Goal: Transaction & Acquisition: Purchase product/service

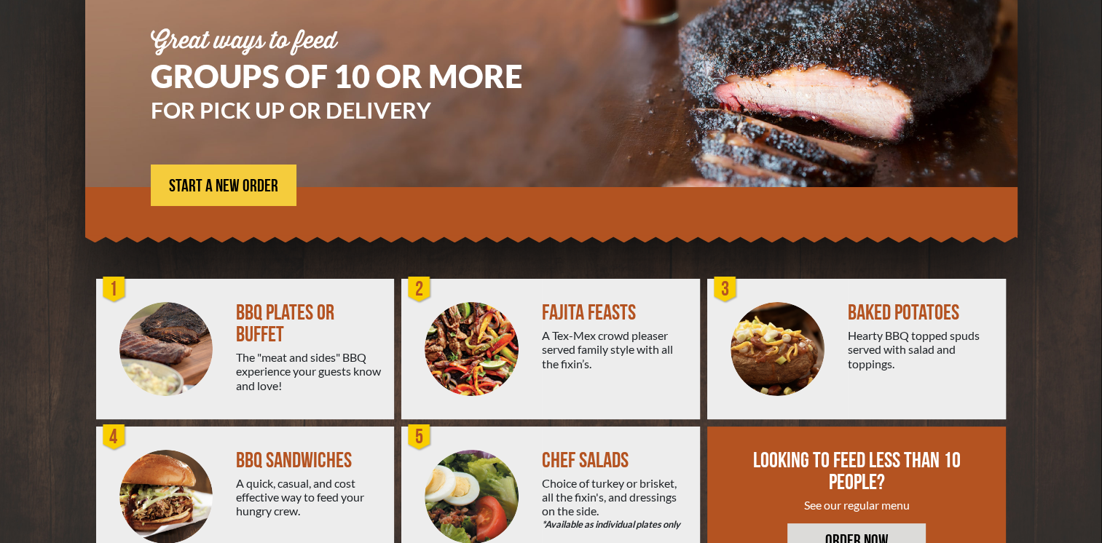
scroll to position [224, 0]
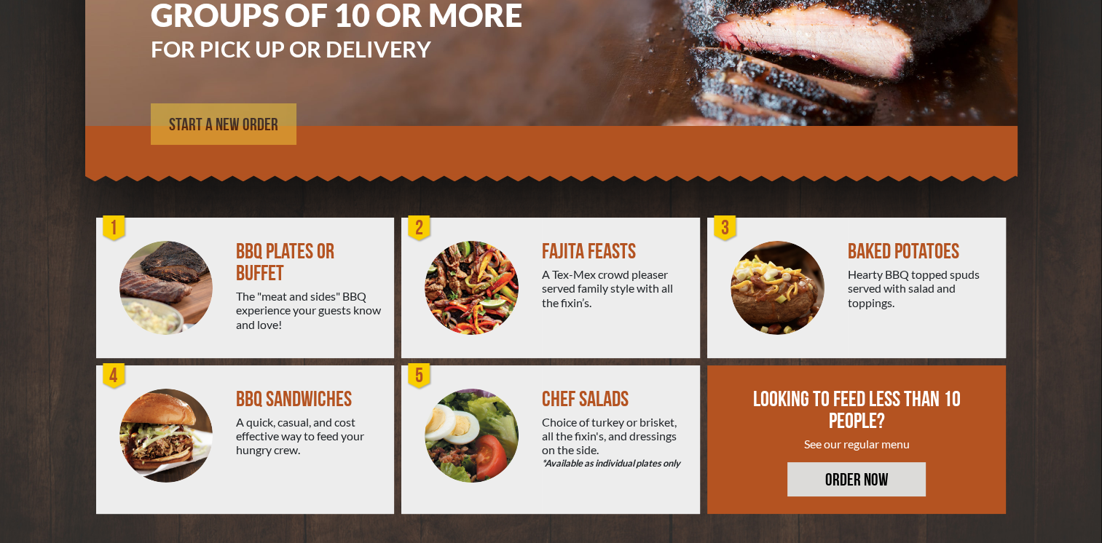
click at [256, 111] on link "START A NEW ORDER" at bounding box center [224, 123] width 146 height 41
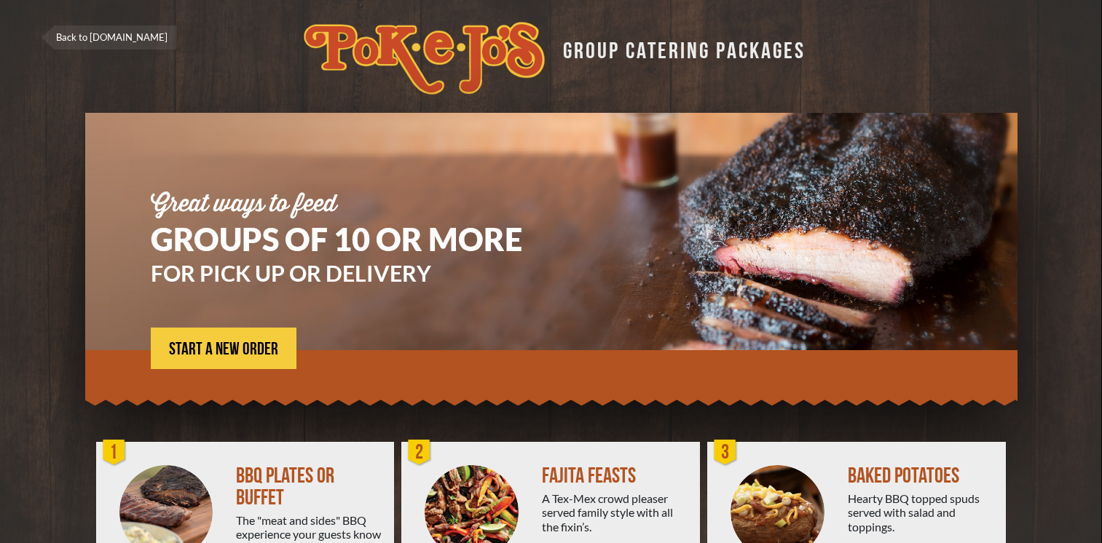
scroll to position [224, 0]
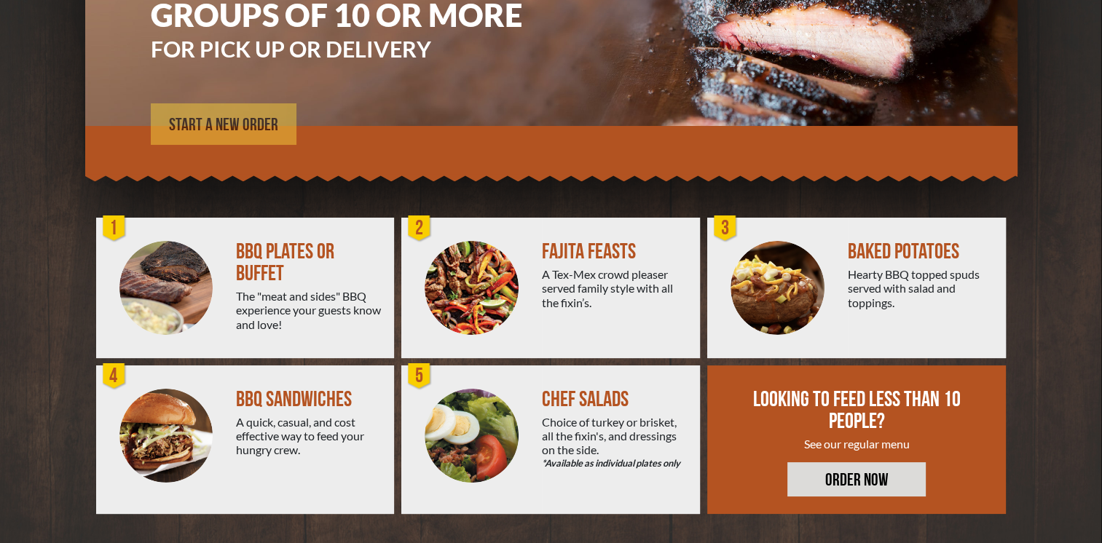
click at [221, 124] on span "START A NEW ORDER" at bounding box center [223, 124] width 109 height 17
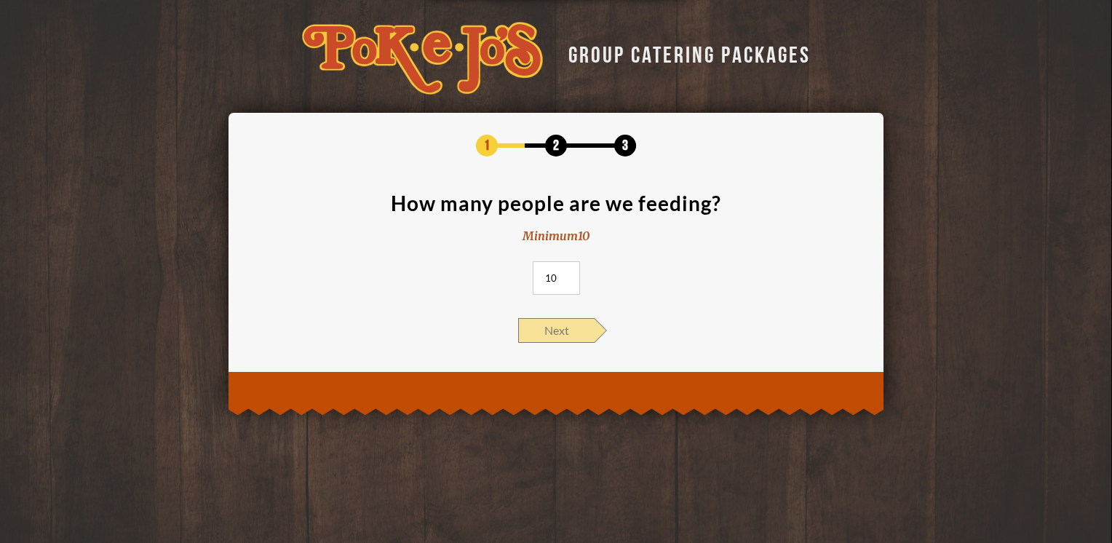
click at [572, 335] on span "Next" at bounding box center [556, 330] width 76 height 25
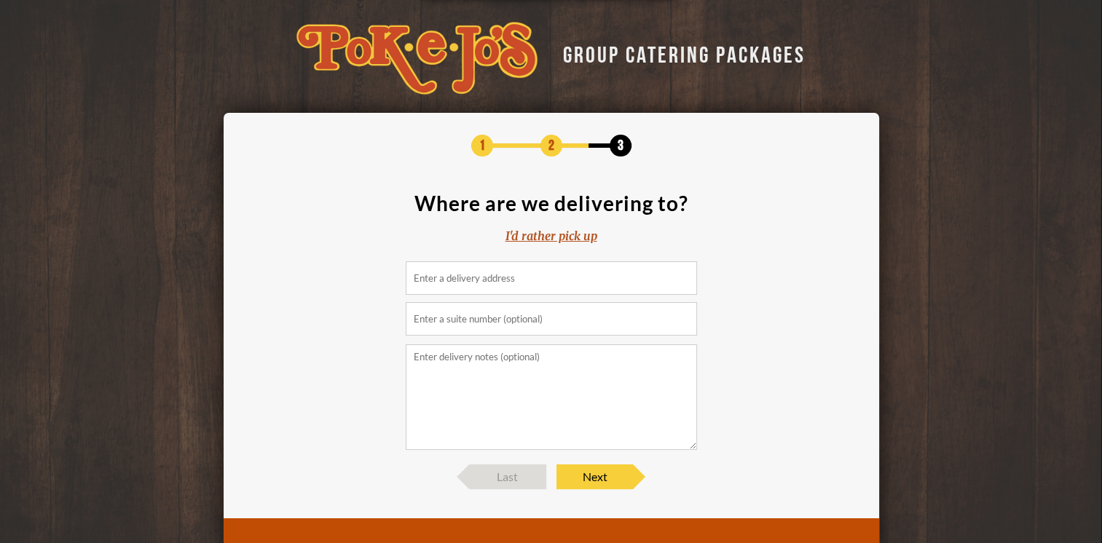
click at [572, 239] on div "I'd rather pick up" at bounding box center [551, 236] width 92 height 17
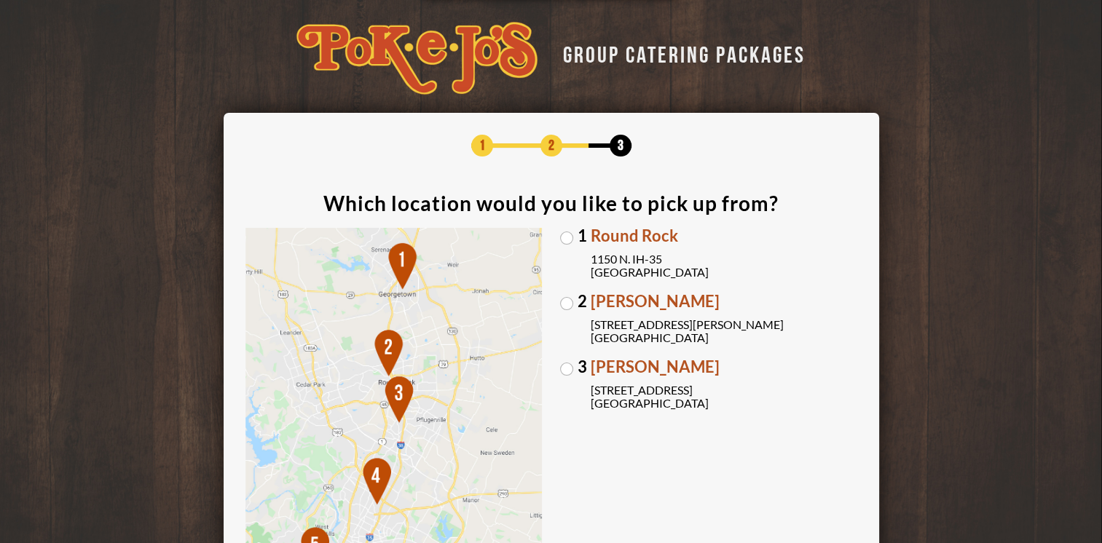
click at [561, 241] on label "1 Round Rock 1150 N. IH-35 Round Rock, TX 78761" at bounding box center [708, 253] width 297 height 51
click at [0, 0] on input "1 Round Rock 1150 N. IH-35 Round Rock, TX 78761" at bounding box center [0, 0] width 0 height 0
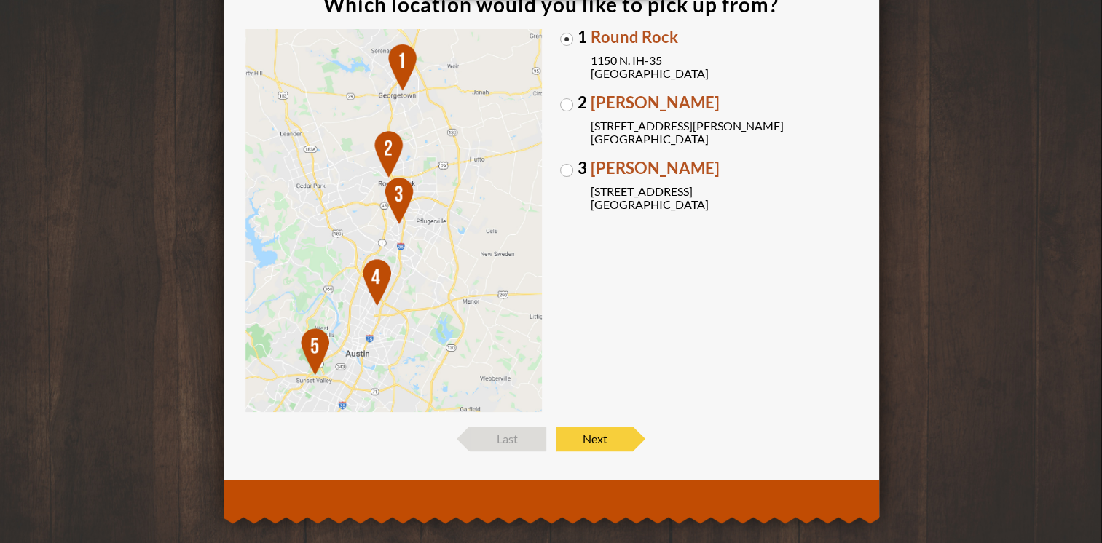
scroll to position [201, 0]
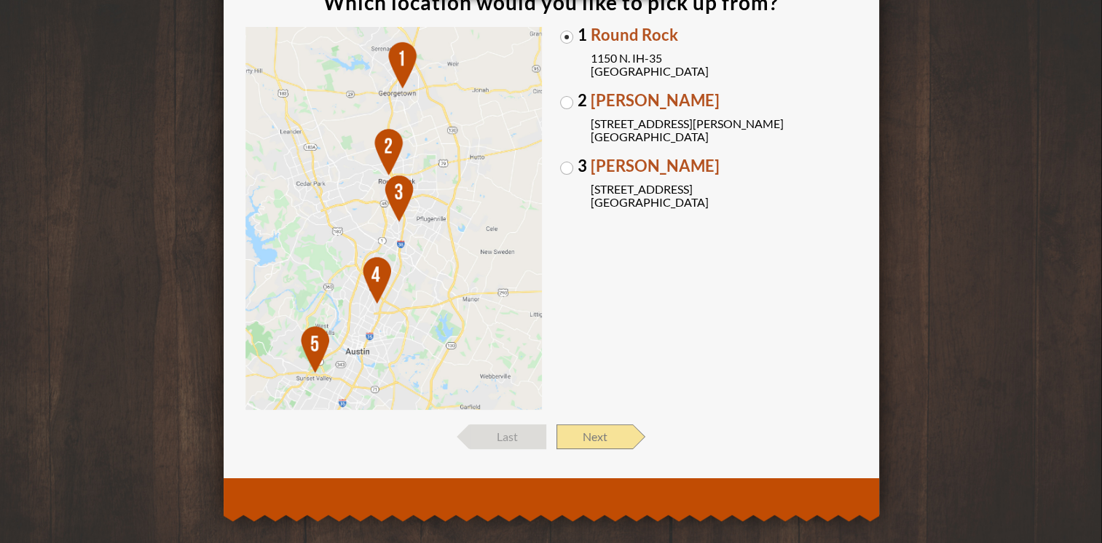
click at [606, 432] on span "Next" at bounding box center [594, 436] width 76 height 25
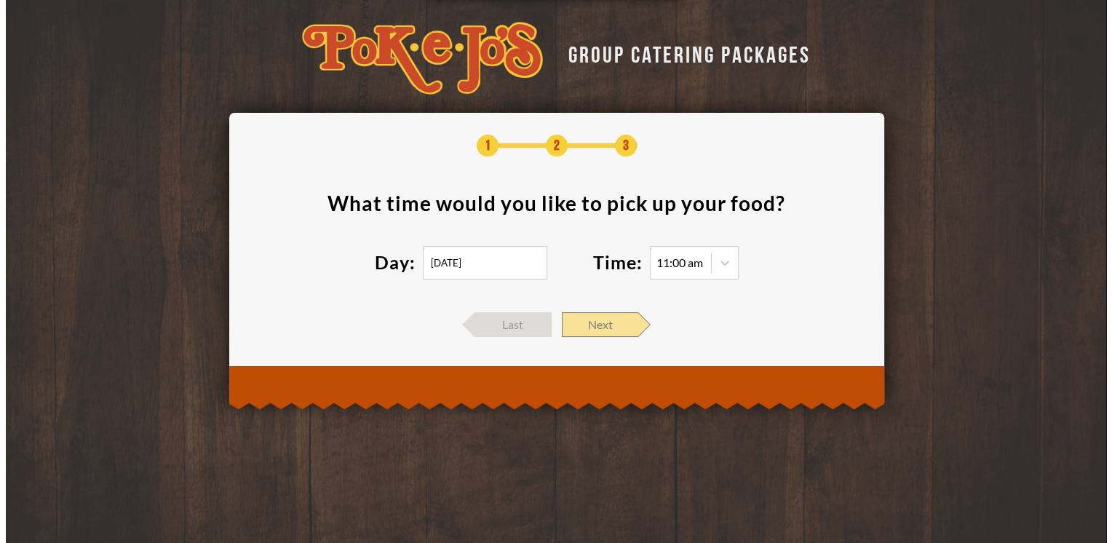
scroll to position [0, 0]
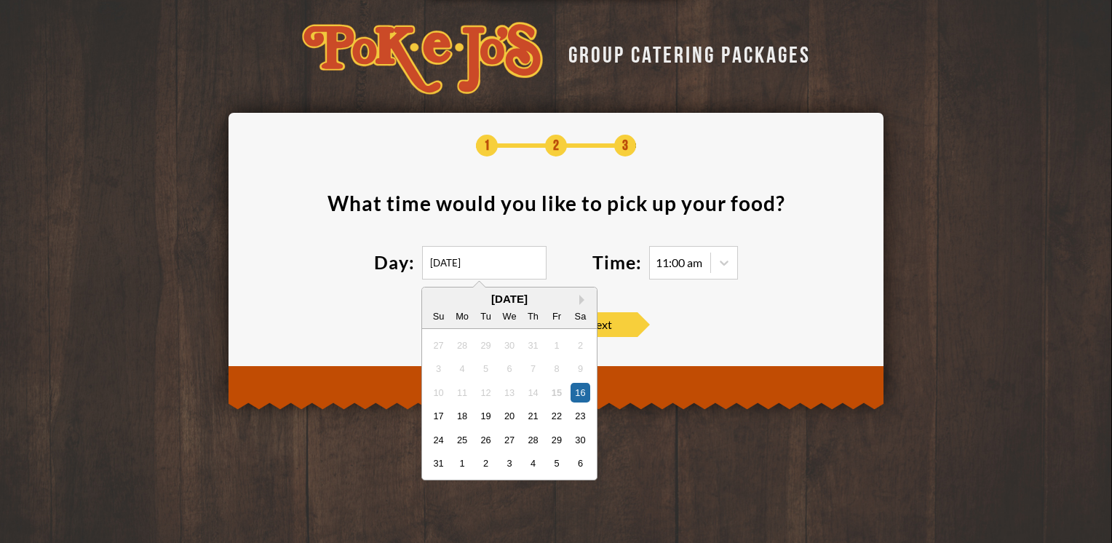
click at [501, 262] on input "[DATE]" at bounding box center [484, 262] width 124 height 33
click at [588, 392] on div "16" at bounding box center [581, 392] width 20 height 20
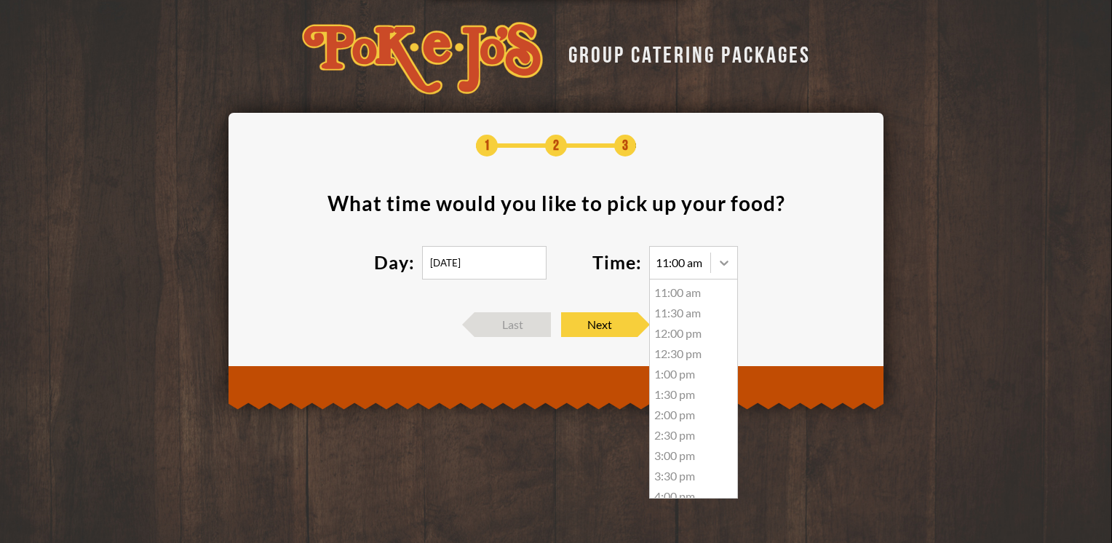
click at [719, 272] on div at bounding box center [724, 263] width 26 height 26
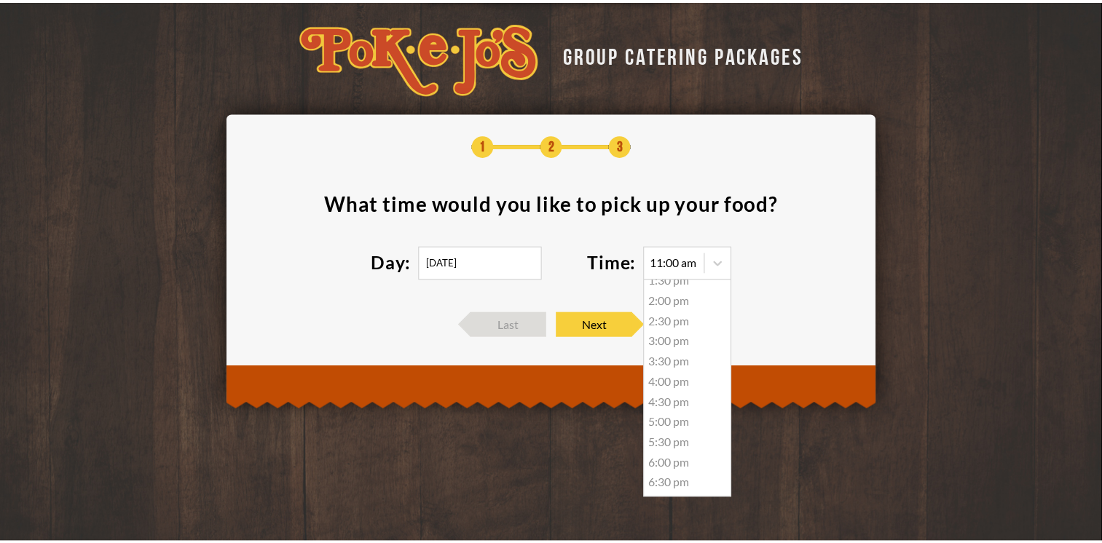
scroll to position [119, 0]
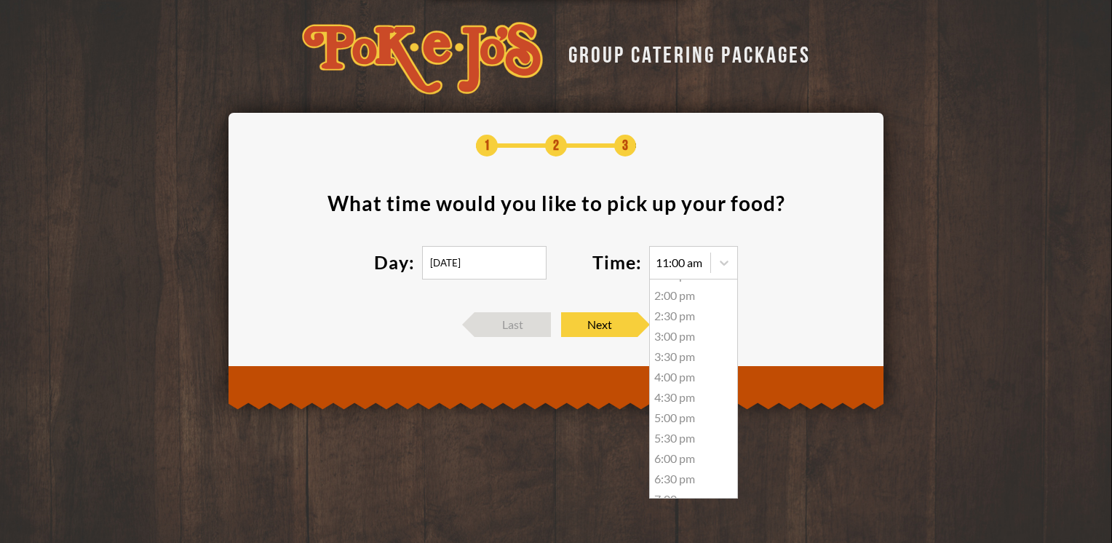
click at [674, 374] on div "4:00 pm" at bounding box center [693, 377] width 87 height 20
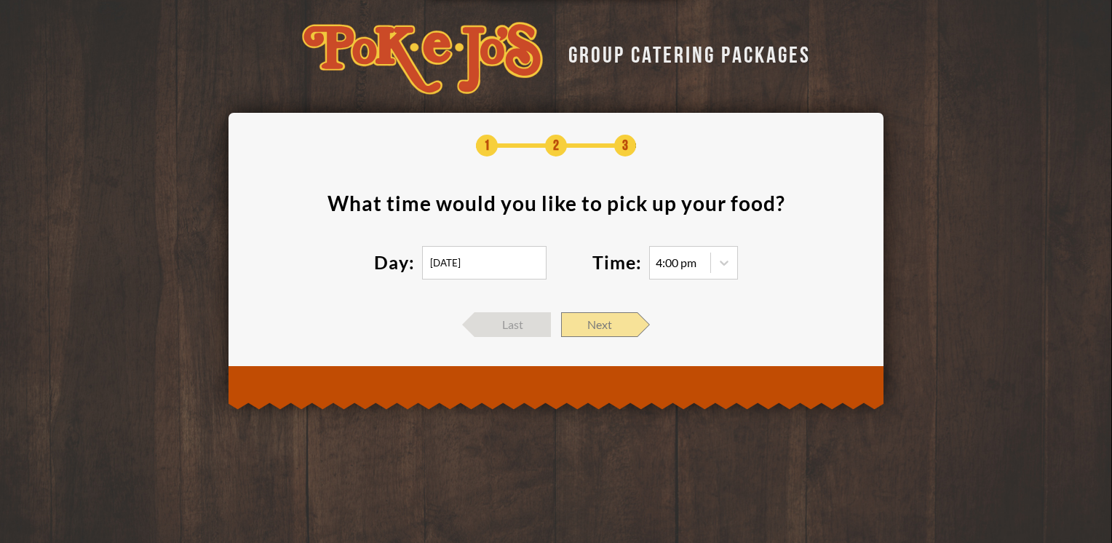
click at [620, 328] on span "Next" at bounding box center [599, 324] width 76 height 25
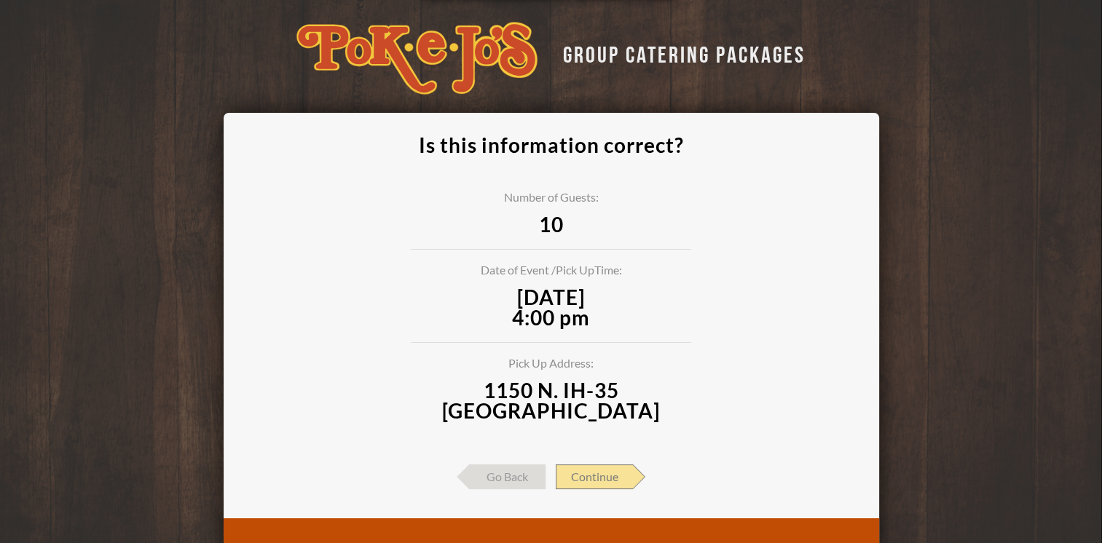
click at [607, 470] on span "Continue" at bounding box center [594, 477] width 77 height 25
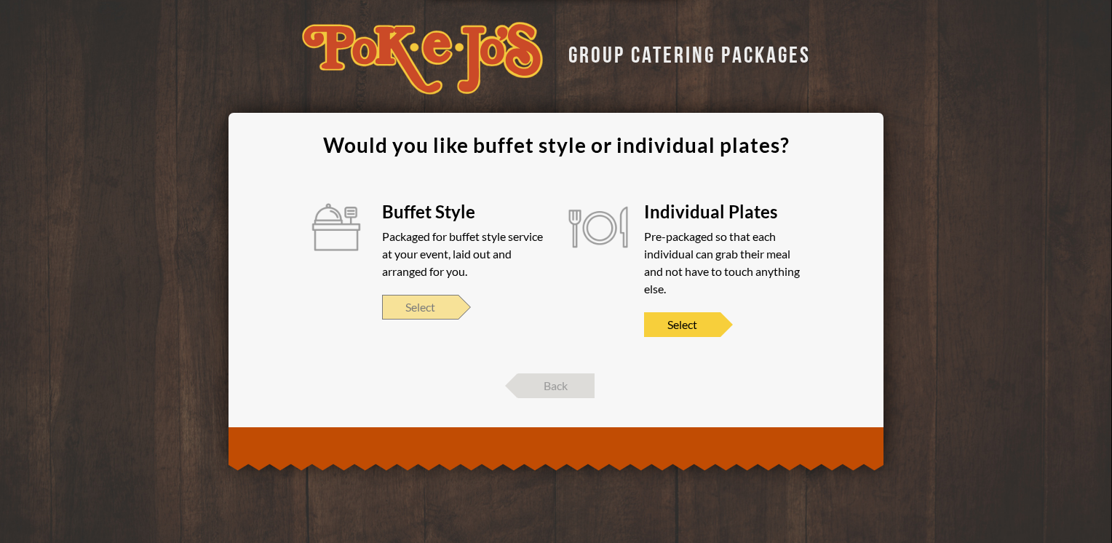
click at [422, 308] on span "Select" at bounding box center [420, 307] width 76 height 25
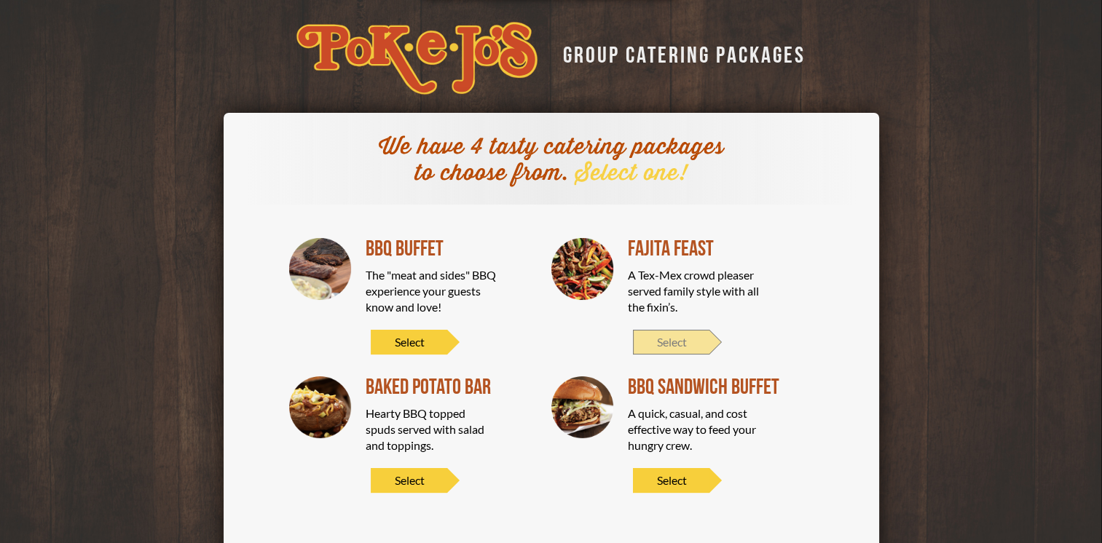
click at [689, 339] on span "Select" at bounding box center [671, 342] width 76 height 25
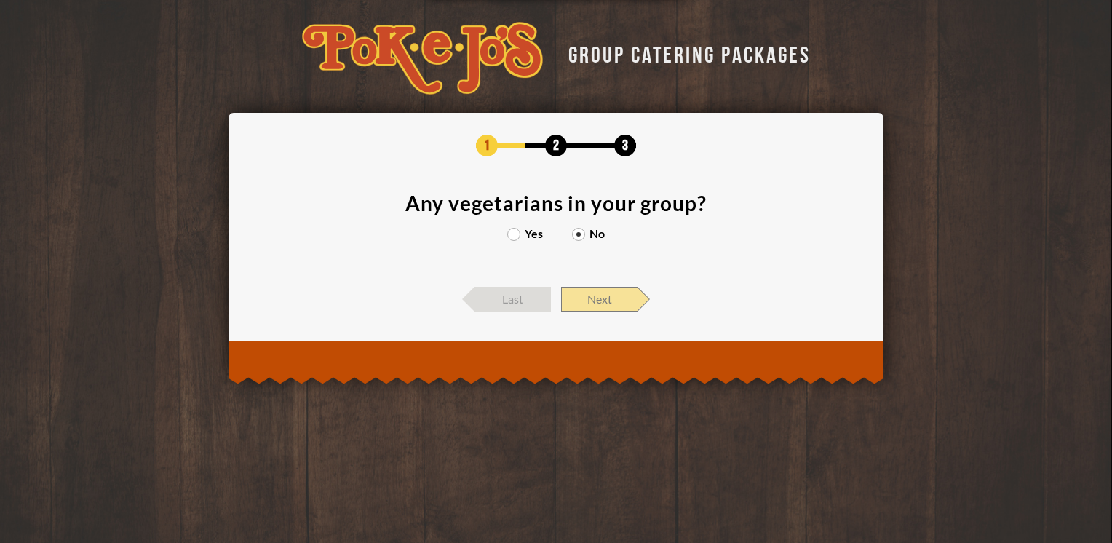
click at [617, 297] on span "Next" at bounding box center [599, 299] width 76 height 25
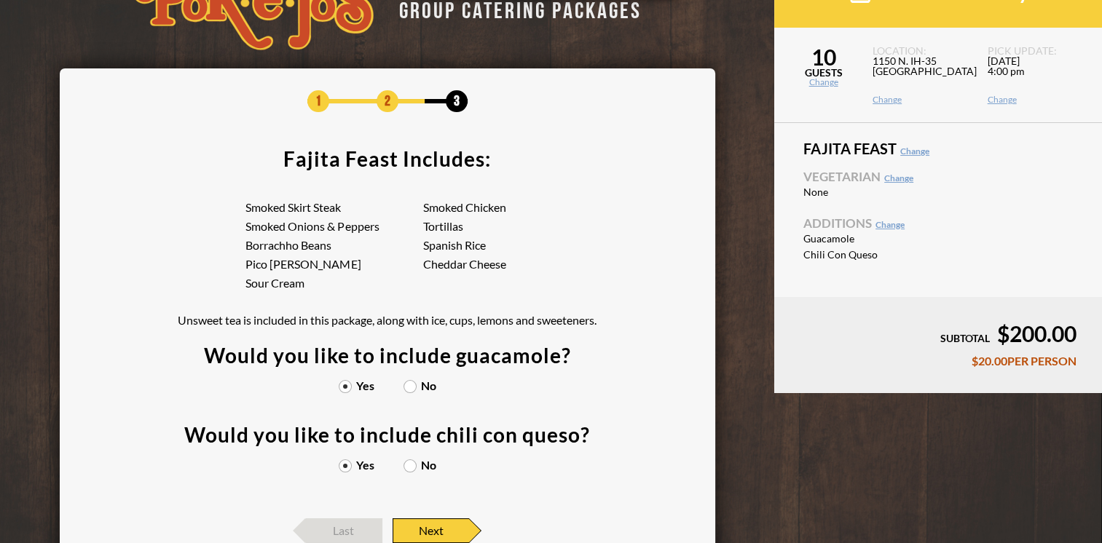
scroll to position [0, 0]
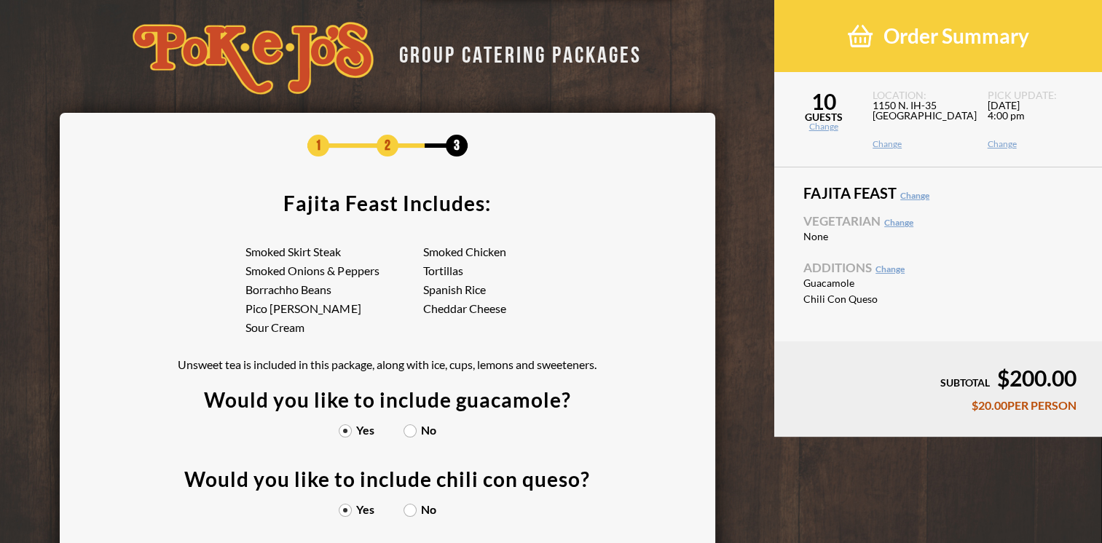
click at [309, 150] on span "1" at bounding box center [318, 146] width 22 height 22
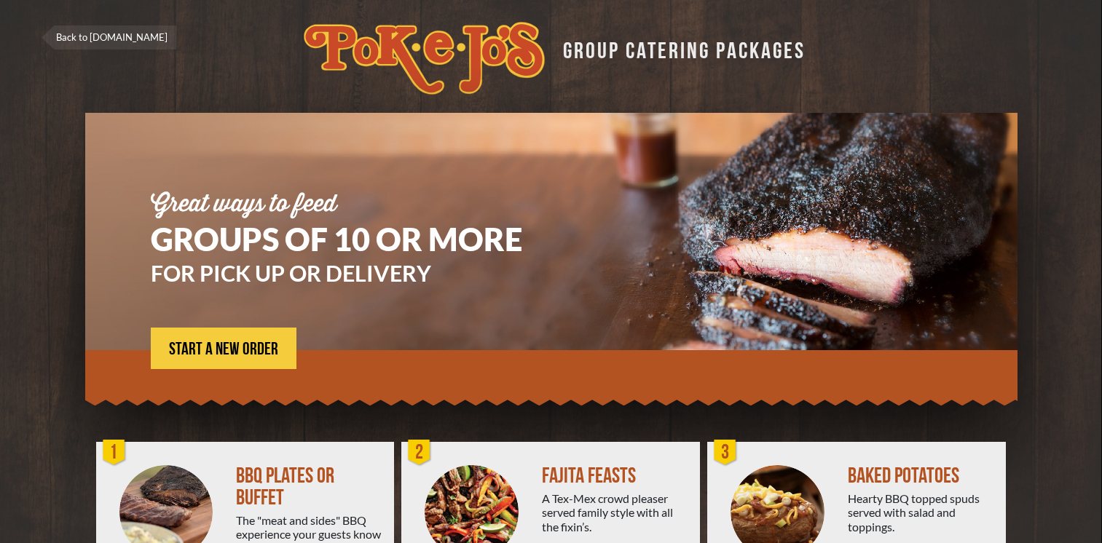
scroll to position [224, 0]
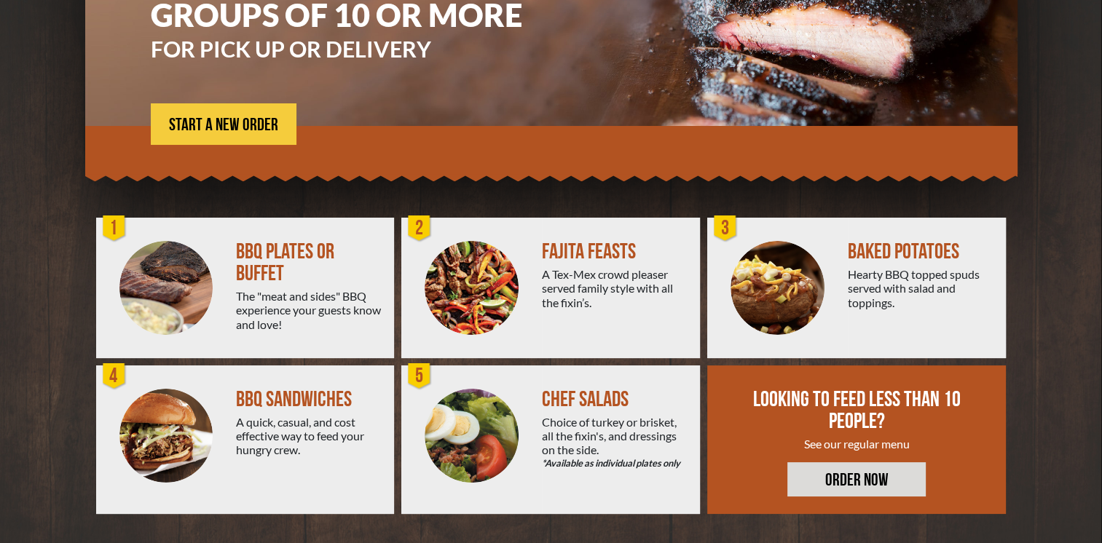
click at [874, 482] on link "ORDER NOW" at bounding box center [856, 479] width 138 height 34
click at [262, 136] on link "START A NEW ORDER" at bounding box center [224, 123] width 146 height 41
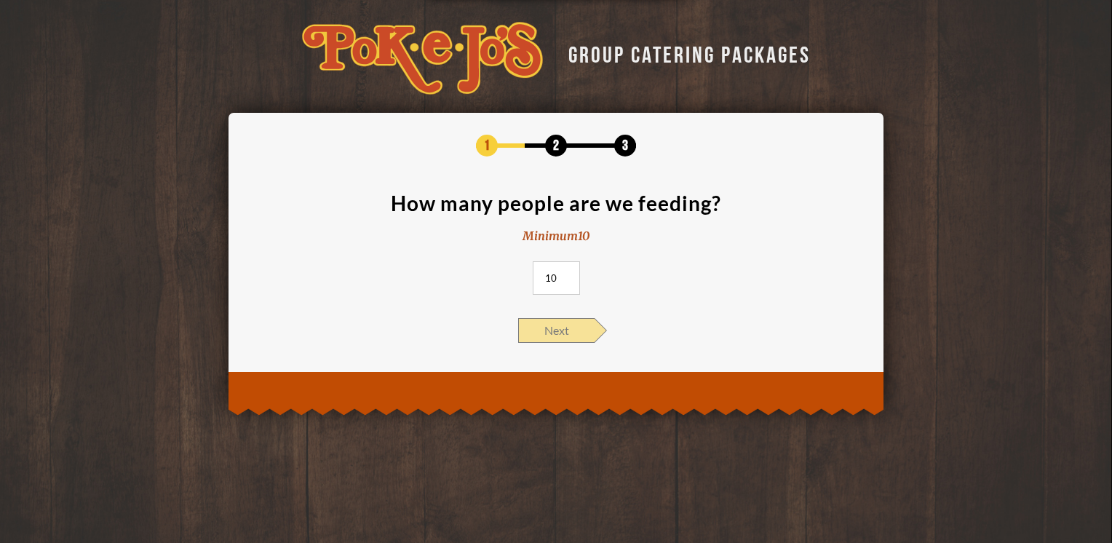
click at [557, 331] on span "Next" at bounding box center [556, 330] width 76 height 25
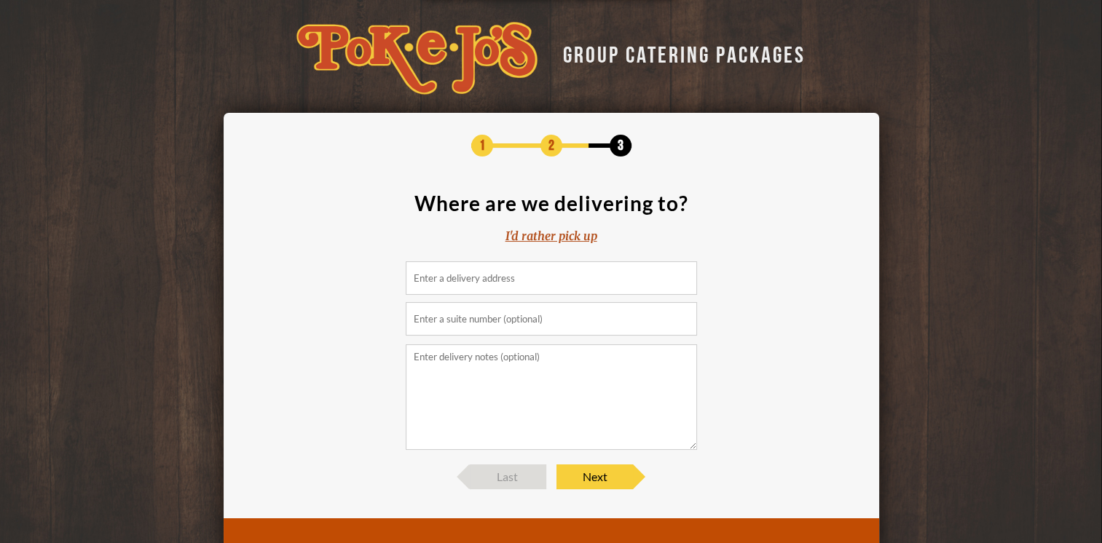
click at [559, 236] on div "I'd rather pick up" at bounding box center [551, 236] width 92 height 17
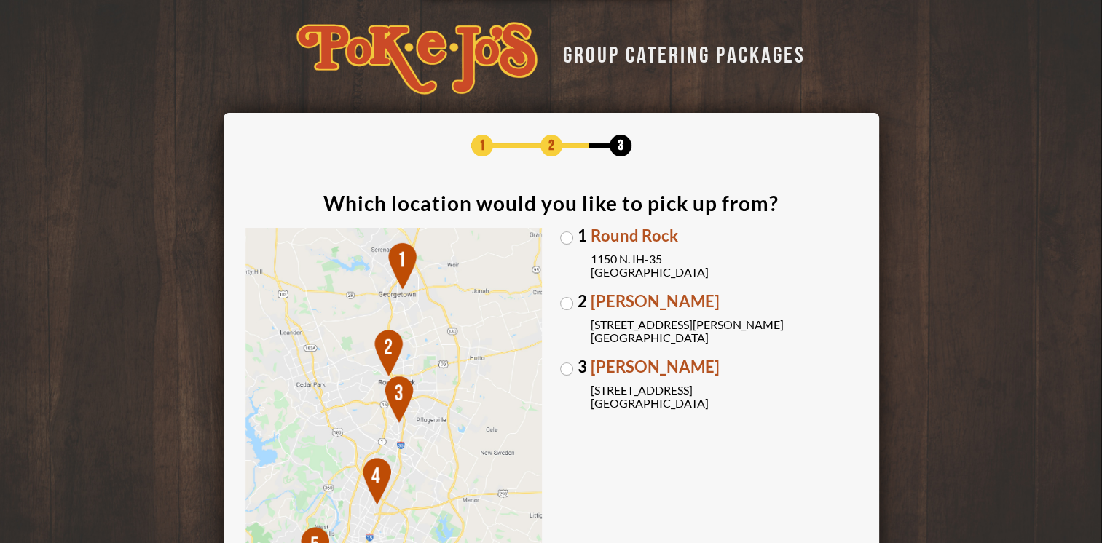
click at [568, 234] on label "1 Round Rock 1150 N. IH-35 Round Rock, TX 78761" at bounding box center [708, 253] width 297 height 51
click at [0, 0] on input "1 Round Rock 1150 N. IH-35 Round Rock, TX 78761" at bounding box center [0, 0] width 0 height 0
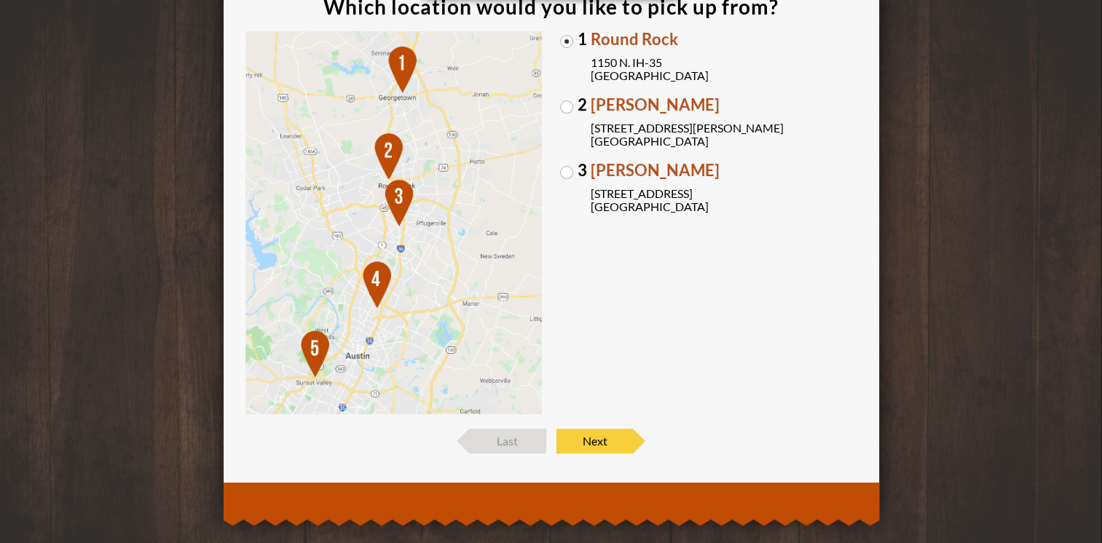
scroll to position [216, 0]
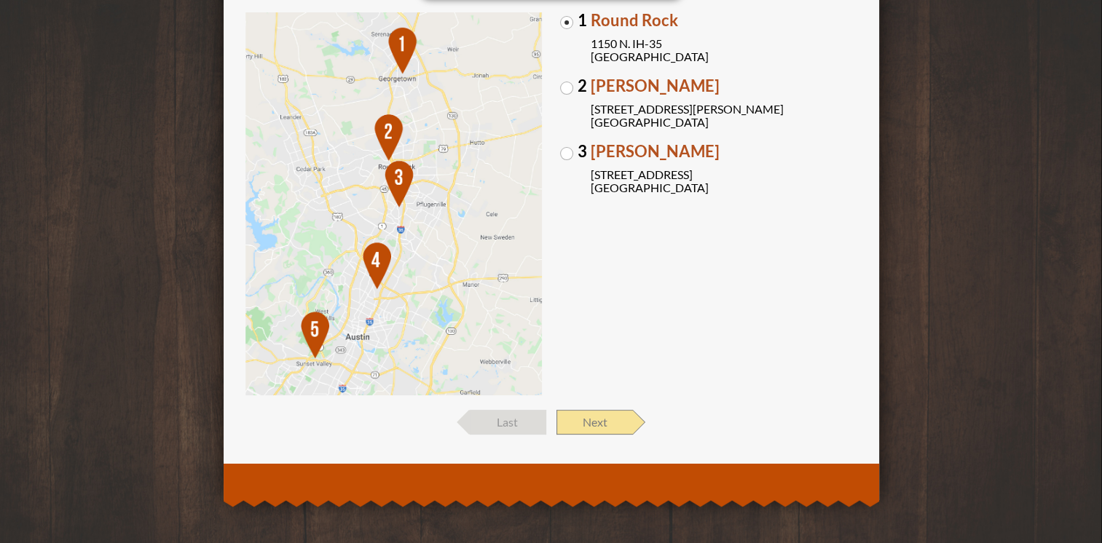
click at [577, 426] on span "Next" at bounding box center [594, 422] width 76 height 25
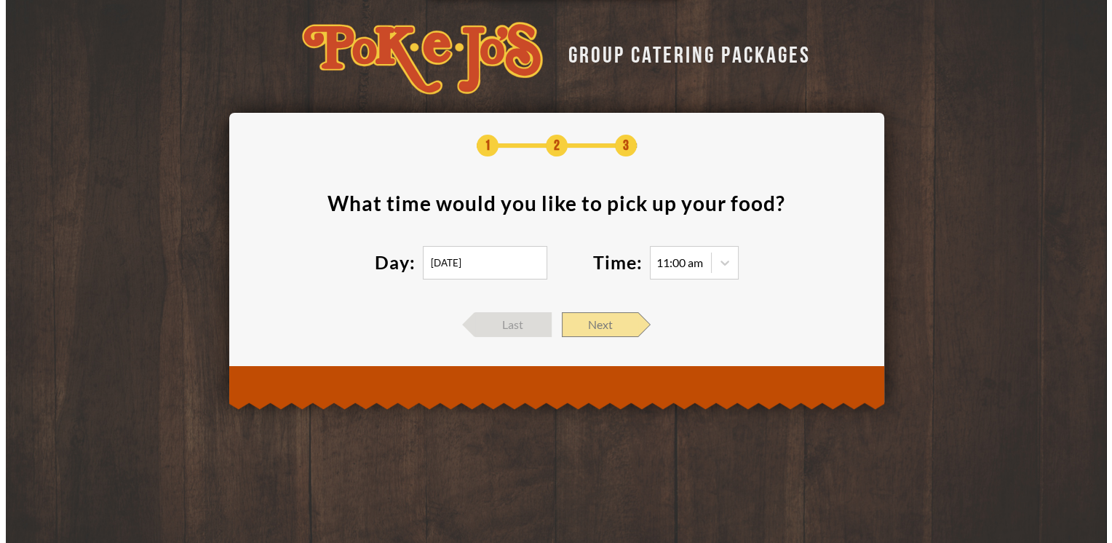
scroll to position [0, 0]
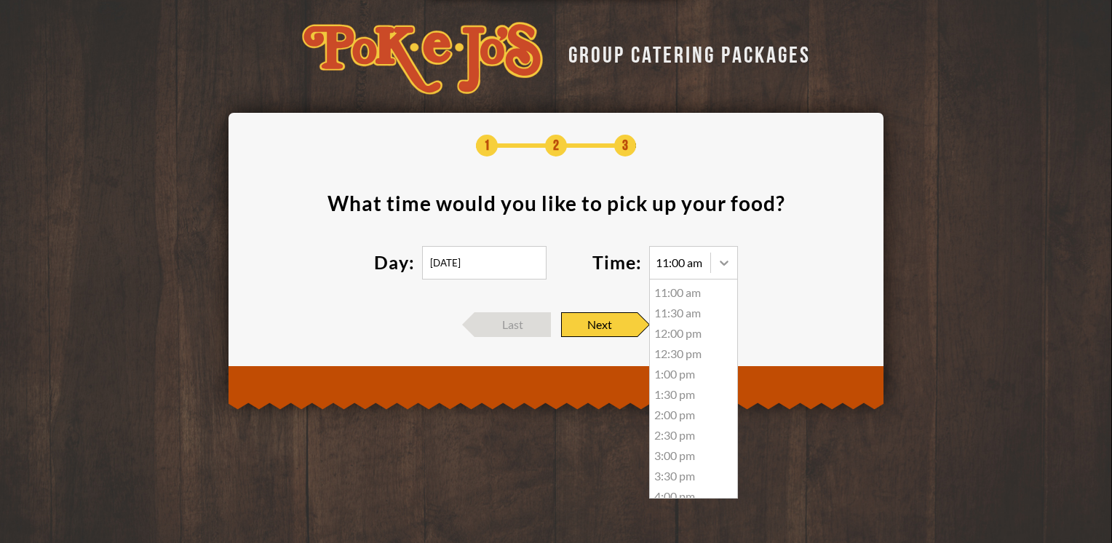
click at [718, 267] on icon at bounding box center [724, 263] width 15 height 15
click at [686, 423] on div "4:00 pm" at bounding box center [693, 421] width 87 height 20
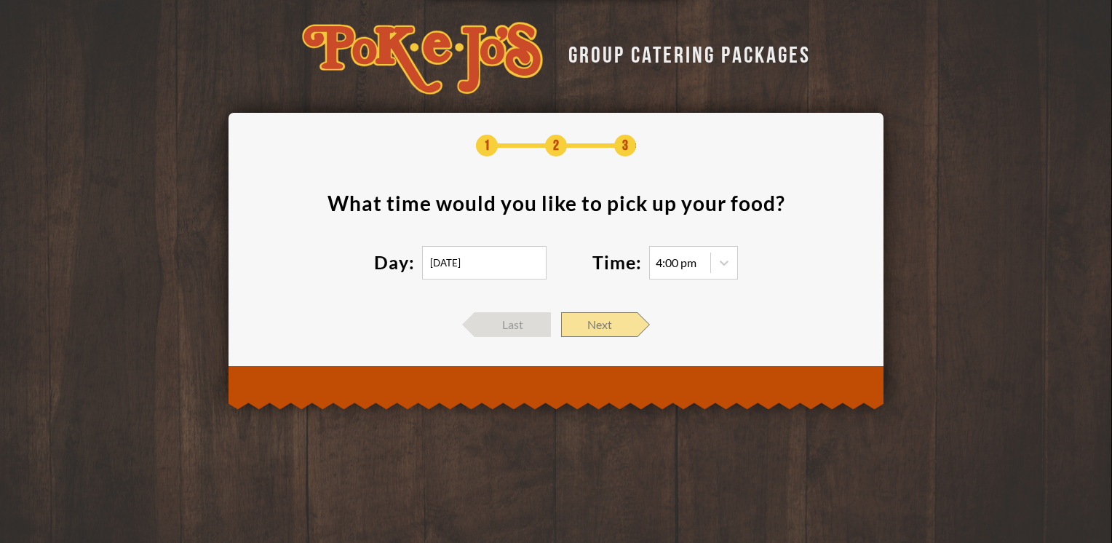
click at [634, 329] on span "Next" at bounding box center [599, 324] width 76 height 25
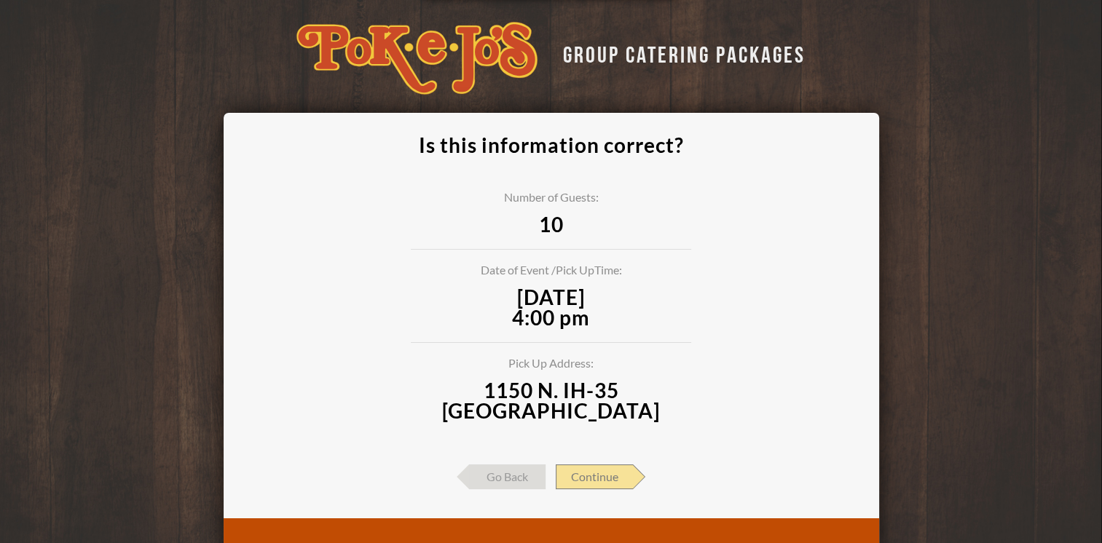
click at [614, 466] on span "Continue" at bounding box center [594, 477] width 77 height 25
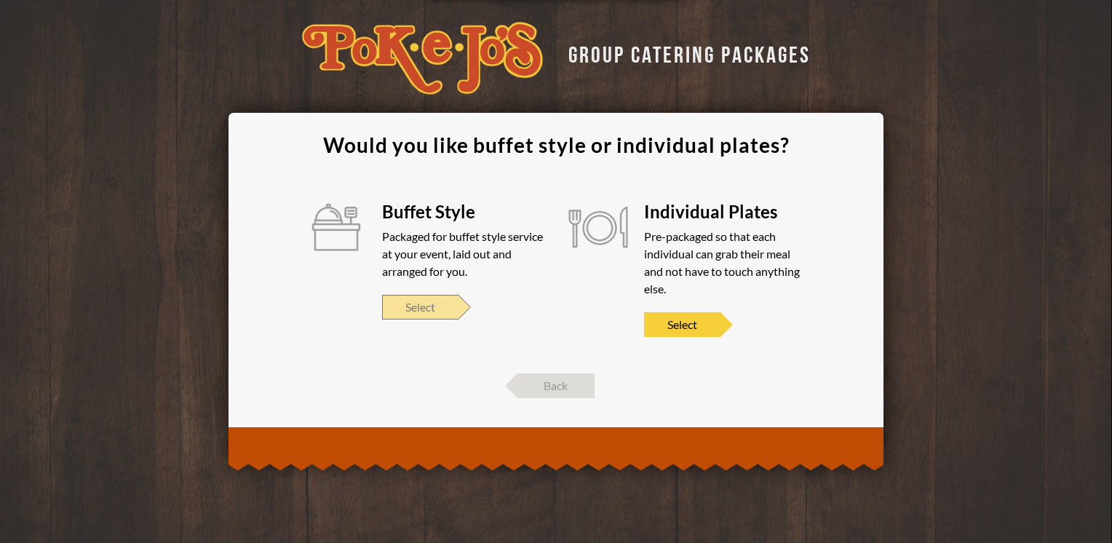
click at [434, 299] on span "Select" at bounding box center [420, 307] width 76 height 25
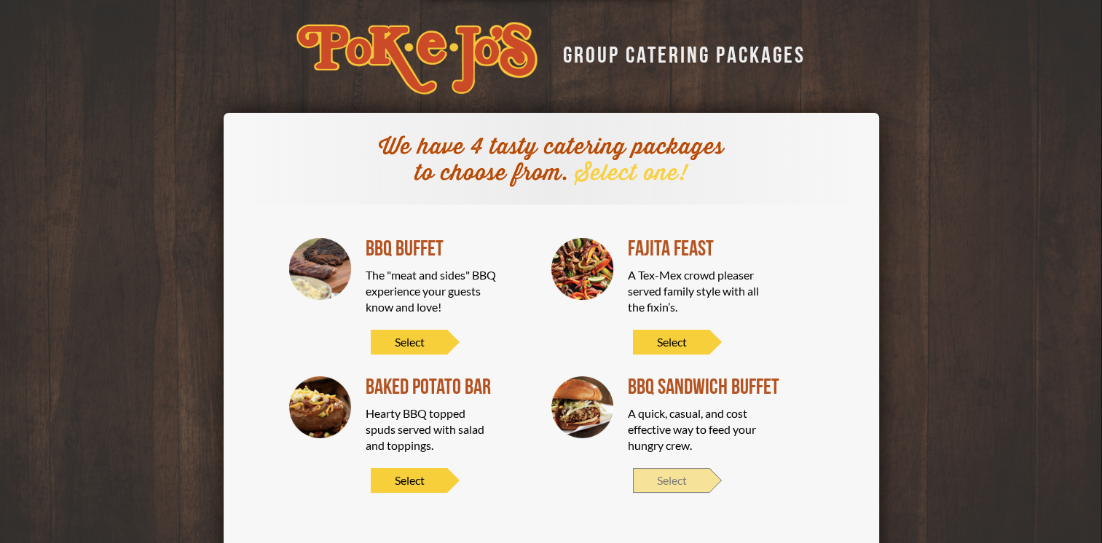
click at [676, 479] on span "Select" at bounding box center [671, 480] width 76 height 25
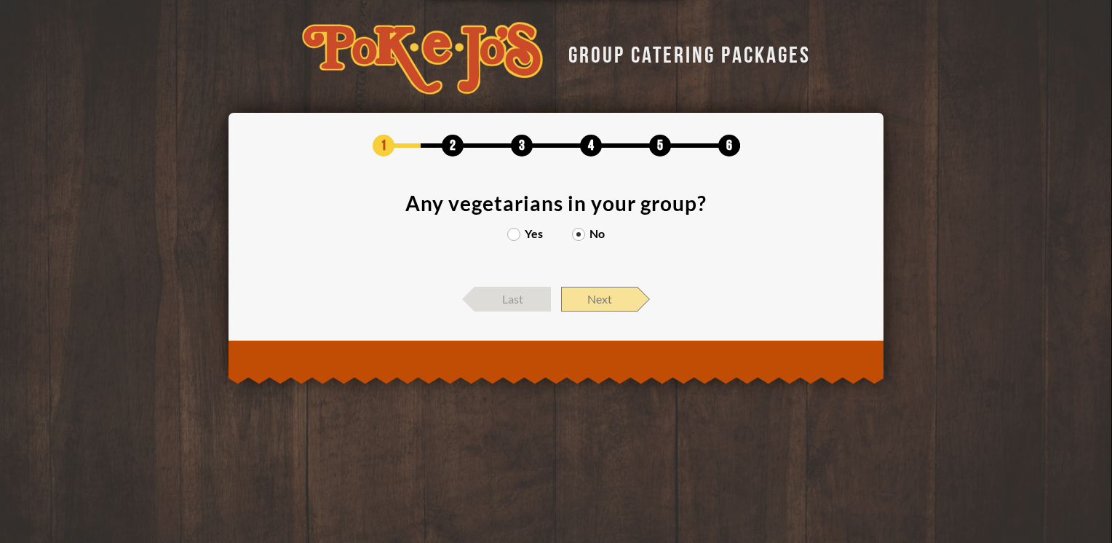
click at [601, 301] on span "Next" at bounding box center [599, 299] width 76 height 25
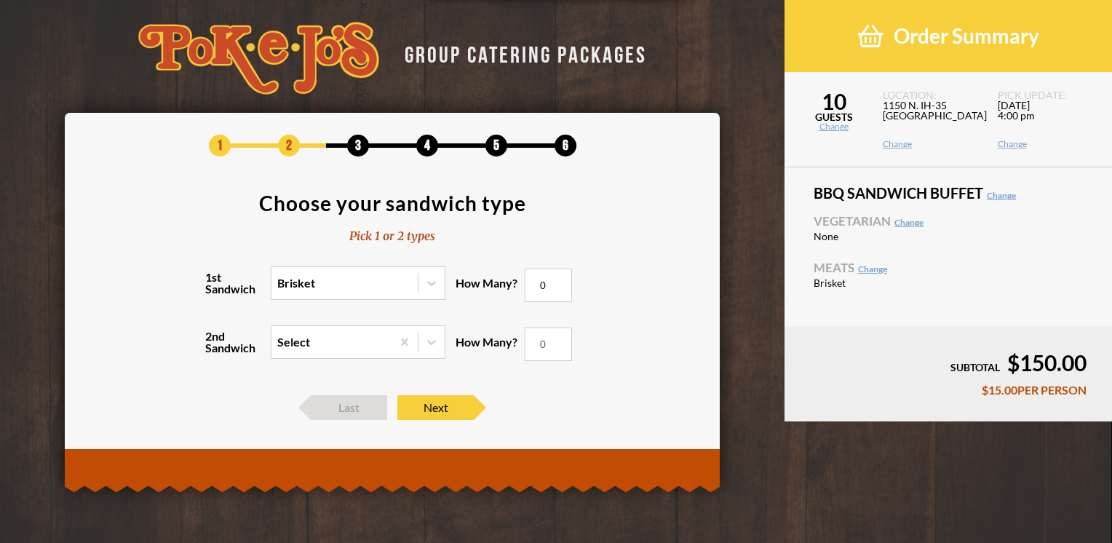
click at [438, 297] on div at bounding box center [431, 283] width 27 height 32
click at [214, 290] on input "1st Sandwich Brisket" at bounding box center [214, 290] width 0 height 0
click at [387, 331] on div "Chopped Beef" at bounding box center [358, 333] width 173 height 20
click at [214, 290] on input "1st Sandwich option Chopped Beef focused, 2 of 5. 5 results available. Use Up a…" at bounding box center [214, 290] width 0 height 0
click at [432, 351] on div at bounding box center [432, 342] width 26 height 26
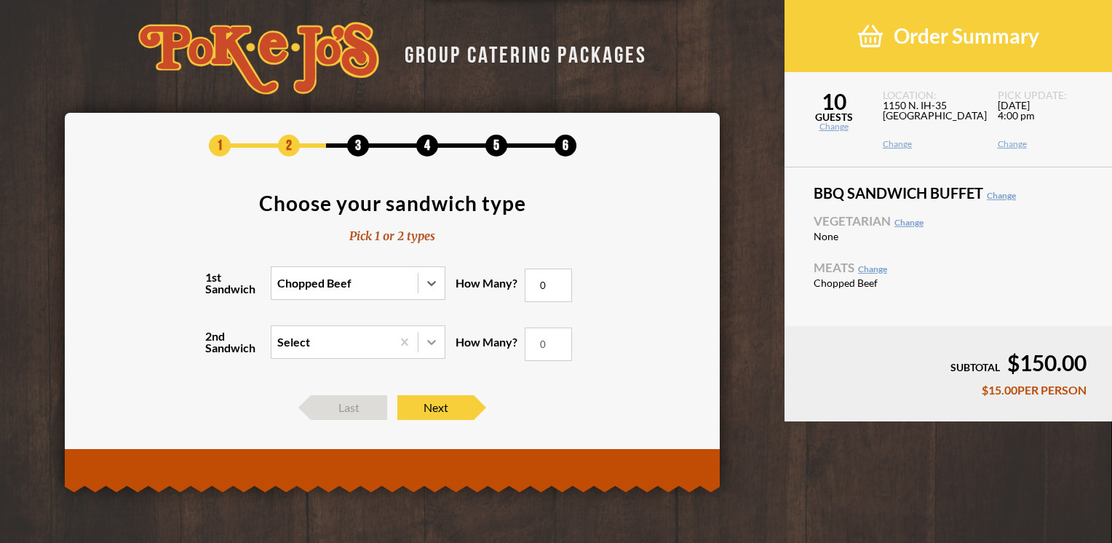
click at [214, 349] on input "2nd Sandwich Select" at bounding box center [214, 349] width 0 height 0
click at [379, 373] on div "Sliced Brisket" at bounding box center [358, 372] width 173 height 20
click at [214, 349] on input "2nd Sandwich option Sliced Brisket focused, 1 of 4. 4 results available. Use Up…" at bounding box center [214, 349] width 0 height 0
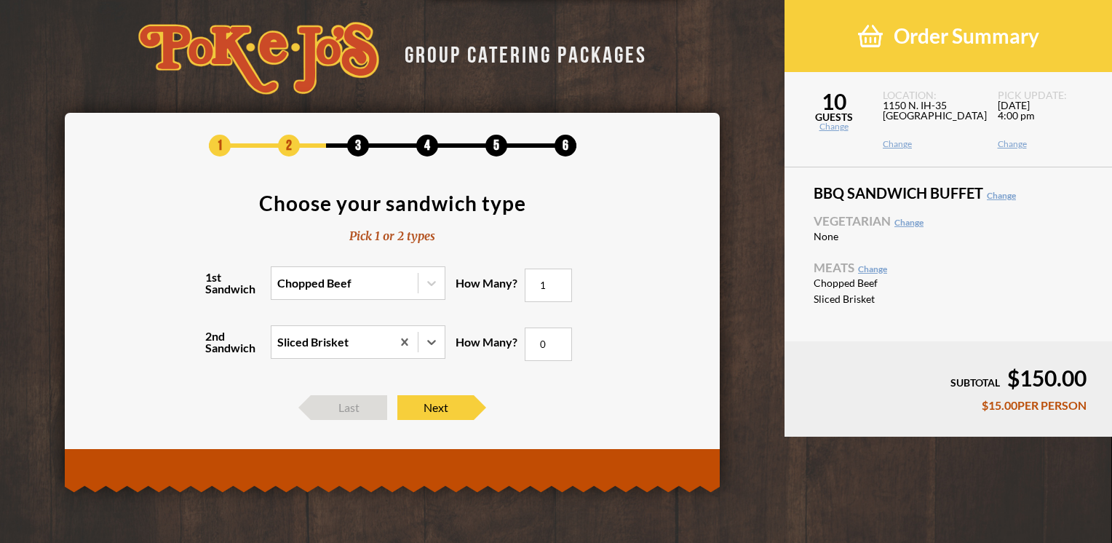
click at [558, 282] on input "1" at bounding box center [548, 285] width 47 height 33
click at [558, 282] on input "2" at bounding box center [548, 285] width 47 height 33
click at [558, 282] on input "3" at bounding box center [548, 285] width 47 height 33
click at [558, 282] on input "4" at bounding box center [548, 285] width 47 height 33
click at [558, 282] on input "5" at bounding box center [548, 285] width 47 height 33
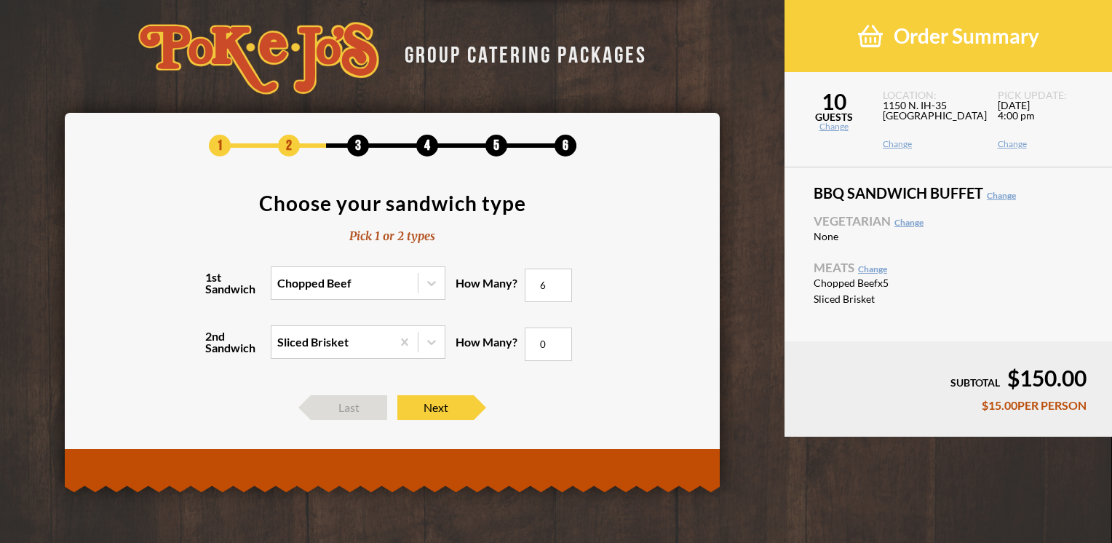
click at [558, 282] on input "6" at bounding box center [548, 285] width 47 height 33
click at [558, 282] on input "7" at bounding box center [548, 285] width 47 height 33
click at [558, 282] on input "8" at bounding box center [548, 285] width 47 height 33
click at [558, 282] on input "9" at bounding box center [548, 285] width 47 height 33
click at [558, 282] on input "10" at bounding box center [548, 285] width 47 height 33
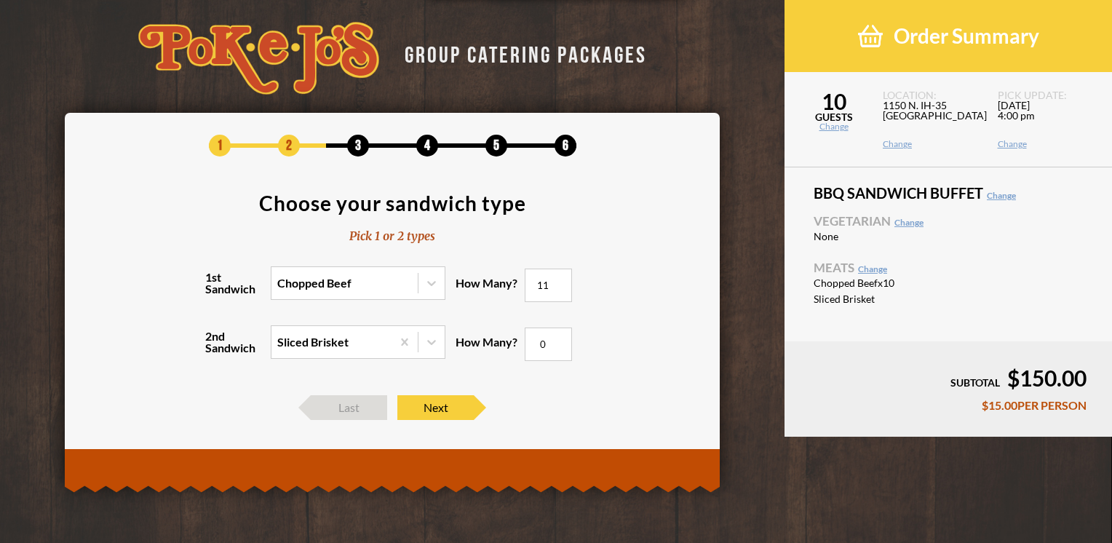
click at [558, 282] on input "11" at bounding box center [548, 285] width 47 height 33
click at [558, 282] on input "12" at bounding box center [548, 285] width 47 height 33
click at [558, 282] on input "13" at bounding box center [548, 285] width 47 height 33
click at [558, 282] on input "14" at bounding box center [548, 285] width 47 height 33
click at [558, 282] on input "15" at bounding box center [548, 285] width 47 height 33
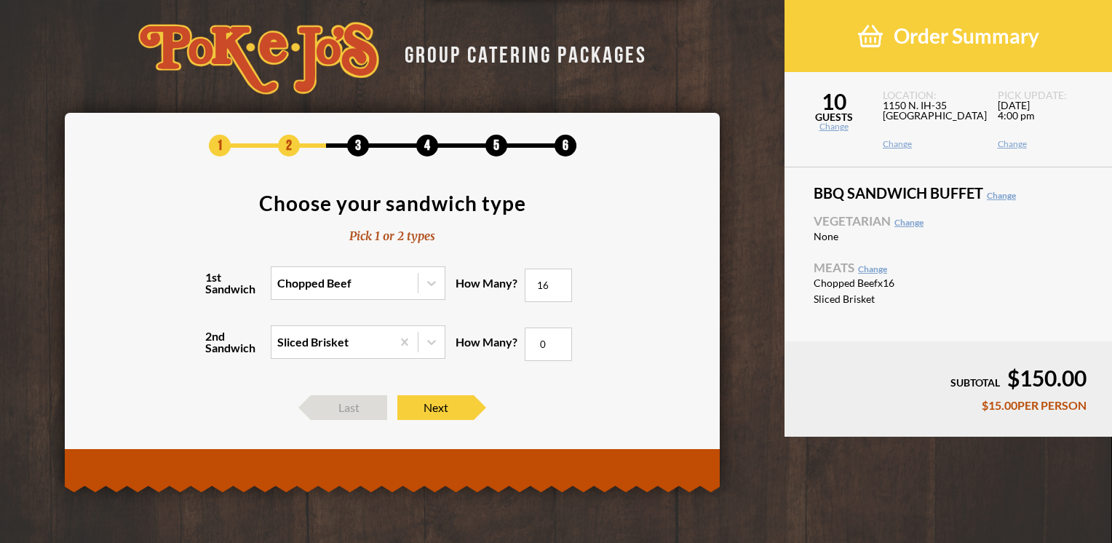
click at [558, 282] on input "16" at bounding box center [548, 285] width 47 height 33
click at [558, 282] on input "17" at bounding box center [548, 285] width 47 height 33
click at [558, 282] on input "18" at bounding box center [548, 285] width 47 height 33
click at [558, 282] on input "19" at bounding box center [548, 285] width 47 height 33
click at [558, 282] on input "20" at bounding box center [548, 285] width 47 height 33
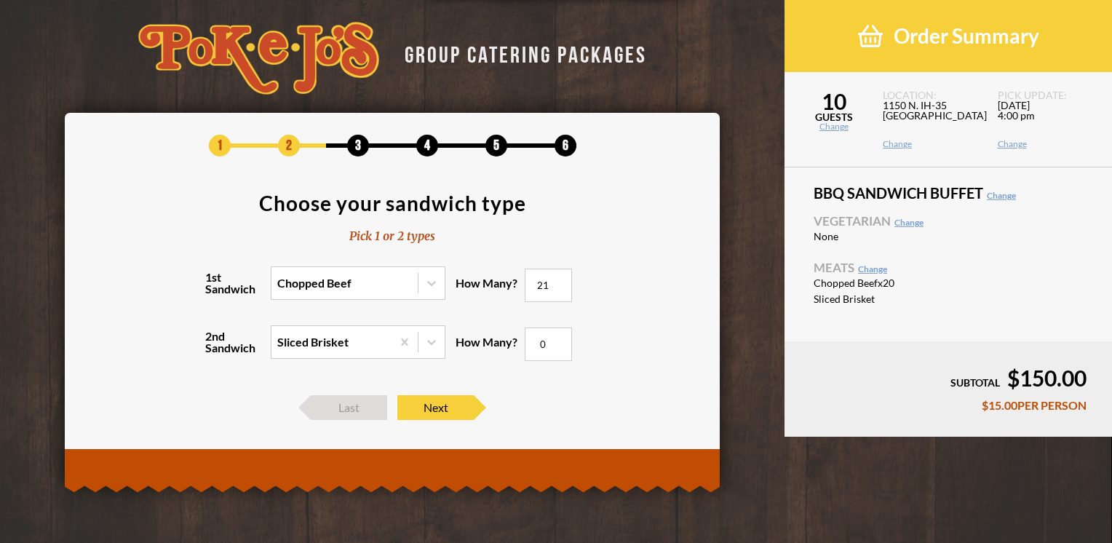
type input "21"
click at [558, 282] on input "21" at bounding box center [548, 285] width 47 height 33
click at [553, 347] on input "0" at bounding box center [548, 344] width 47 height 33
click at [558, 341] on input "1" at bounding box center [548, 344] width 47 height 33
click at [558, 341] on input "2" at bounding box center [548, 344] width 47 height 33
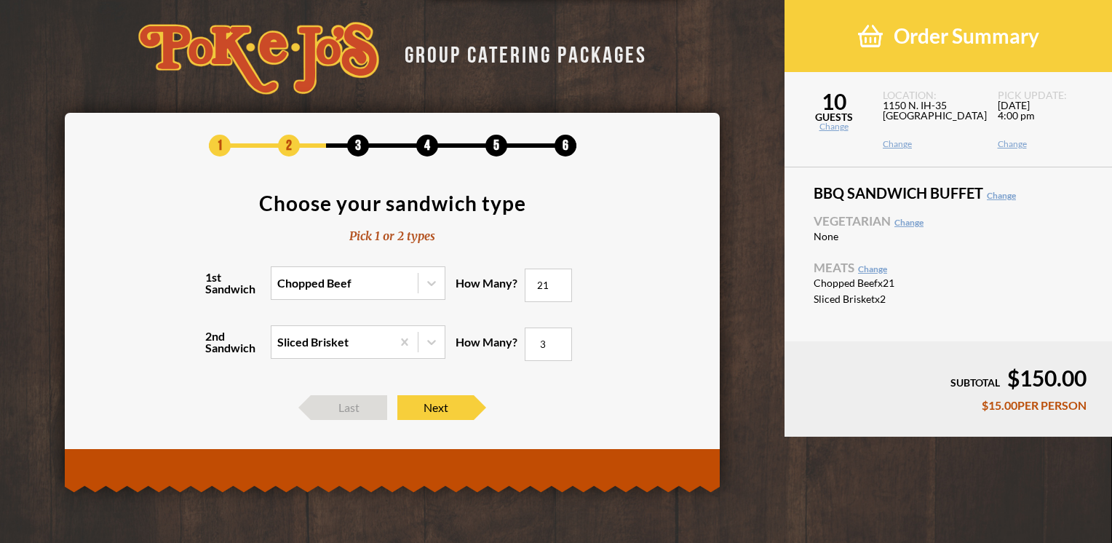
click at [558, 341] on input "3" at bounding box center [548, 344] width 47 height 33
click at [558, 341] on input "4" at bounding box center [548, 344] width 47 height 33
click at [558, 341] on input "5" at bounding box center [548, 344] width 47 height 33
click at [558, 341] on input "6" at bounding box center [548, 344] width 47 height 33
click at [558, 341] on input "7" at bounding box center [548, 344] width 47 height 33
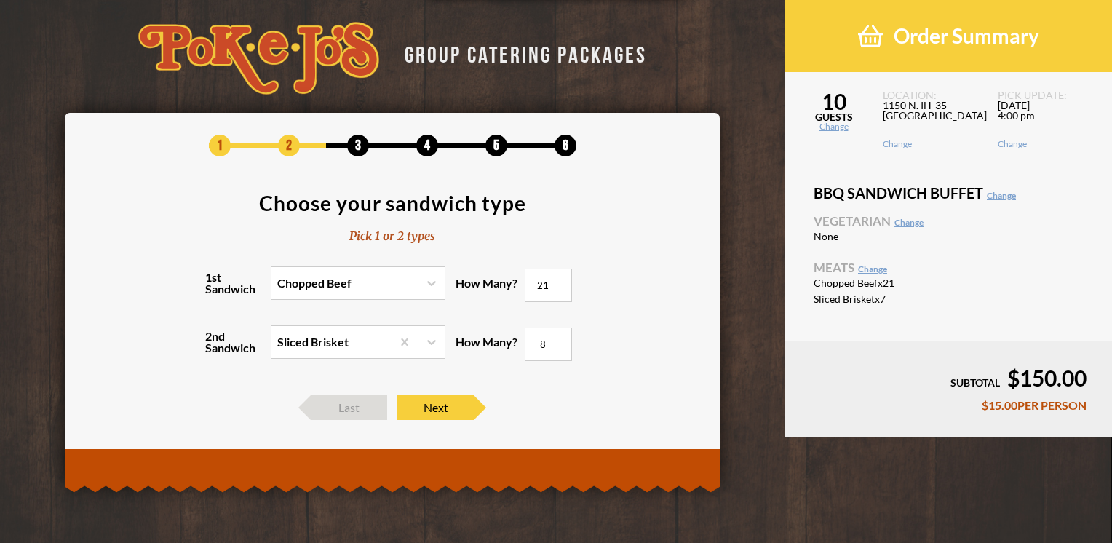
click at [558, 341] on input "8" at bounding box center [548, 344] width 47 height 33
click at [558, 341] on input "9" at bounding box center [548, 344] width 47 height 33
click at [558, 341] on input "10" at bounding box center [548, 344] width 47 height 33
click at [558, 341] on input "11" at bounding box center [548, 344] width 47 height 33
click at [558, 341] on input "12" at bounding box center [548, 344] width 47 height 33
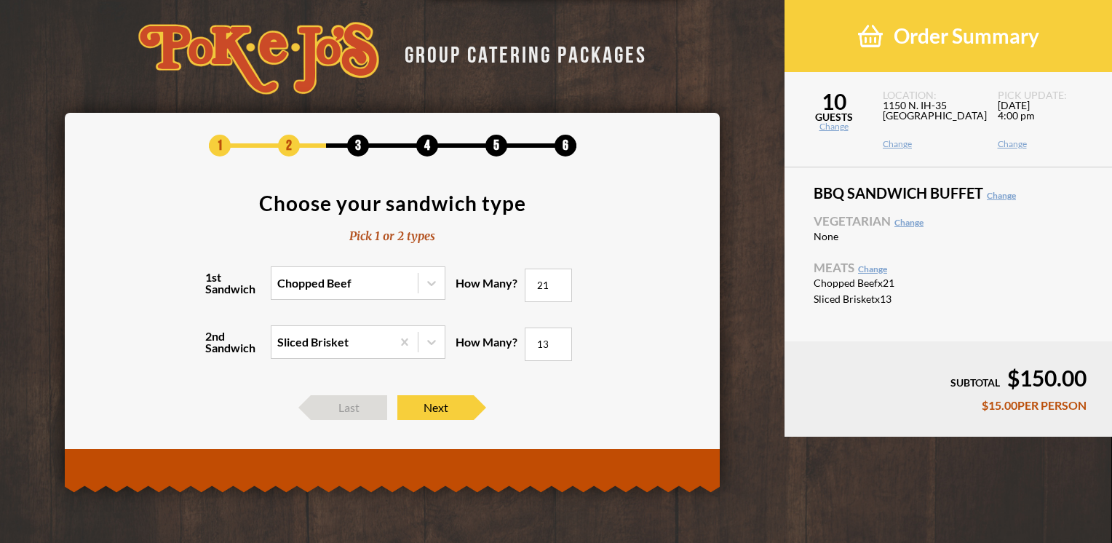
click at [558, 341] on input "13" at bounding box center [548, 344] width 47 height 33
click at [558, 341] on input "14" at bounding box center [548, 344] width 47 height 33
click at [558, 341] on input "15" at bounding box center [548, 344] width 47 height 33
click at [558, 341] on input "16" at bounding box center [548, 344] width 47 height 33
click at [558, 341] on input "17" at bounding box center [548, 344] width 47 height 33
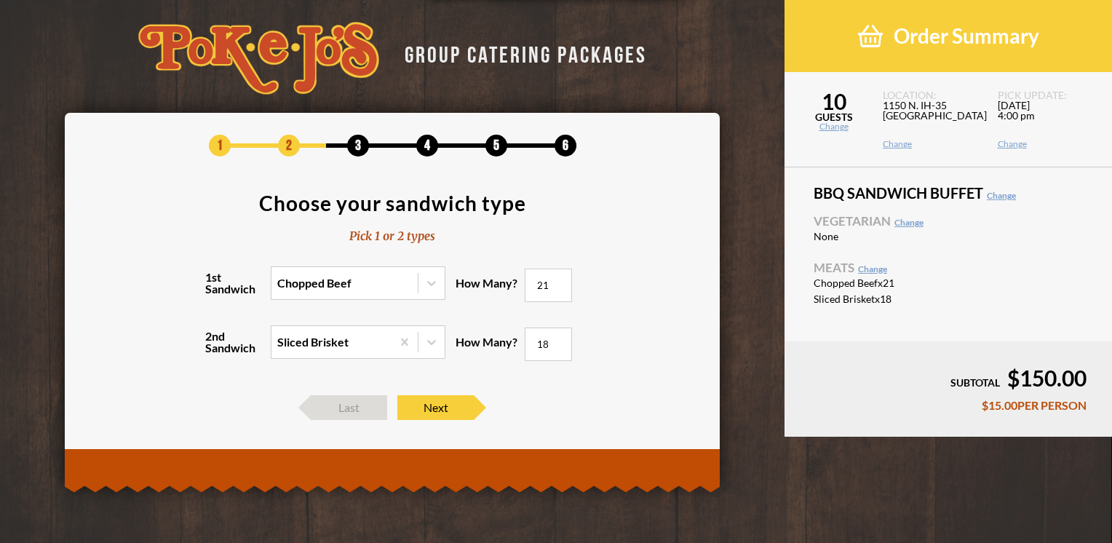
click at [558, 341] on input "18" at bounding box center [548, 344] width 47 height 33
click at [558, 341] on input "19" at bounding box center [548, 344] width 47 height 33
click at [558, 341] on input "20" at bounding box center [548, 344] width 47 height 33
click at [558, 341] on input "21" at bounding box center [548, 344] width 47 height 33
click at [558, 341] on input "22" at bounding box center [548, 344] width 47 height 33
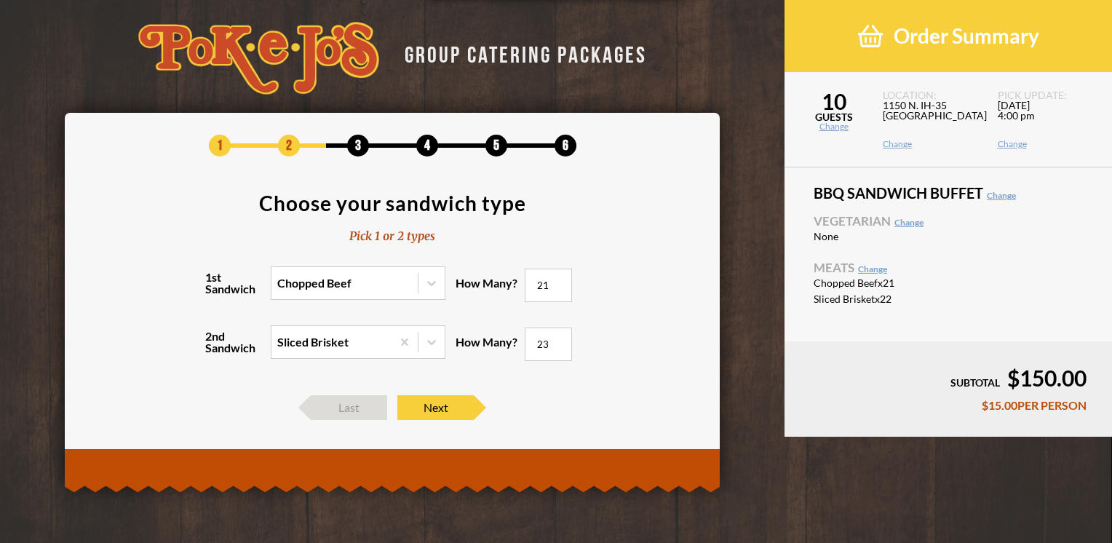
click at [558, 341] on input "23" at bounding box center [548, 344] width 47 height 33
type input "24"
click at [558, 341] on input "24" at bounding box center [548, 344] width 47 height 33
click at [614, 354] on div "2nd Sandwich Sliced Brisket How Many? 24" at bounding box center [393, 351] width 612 height 59
click at [457, 400] on span "Next" at bounding box center [436, 407] width 76 height 25
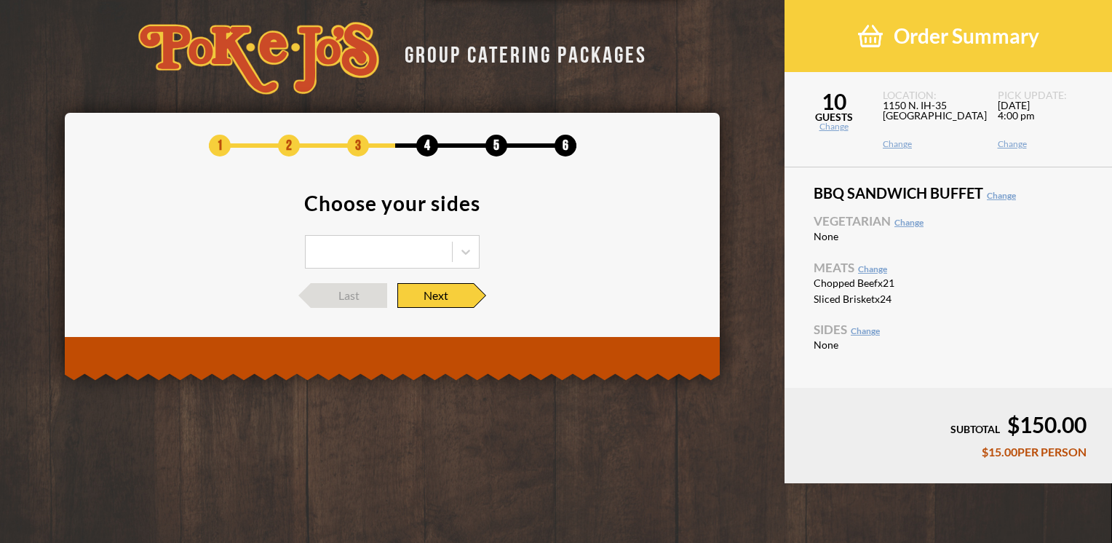
click at [418, 248] on div "Select..." at bounding box center [379, 252] width 146 height 32
click at [465, 248] on icon at bounding box center [466, 252] width 15 height 15
click at [523, 232] on section "Choose your sides Select... Potato Chips Potato Salad" at bounding box center [393, 231] width 612 height 76
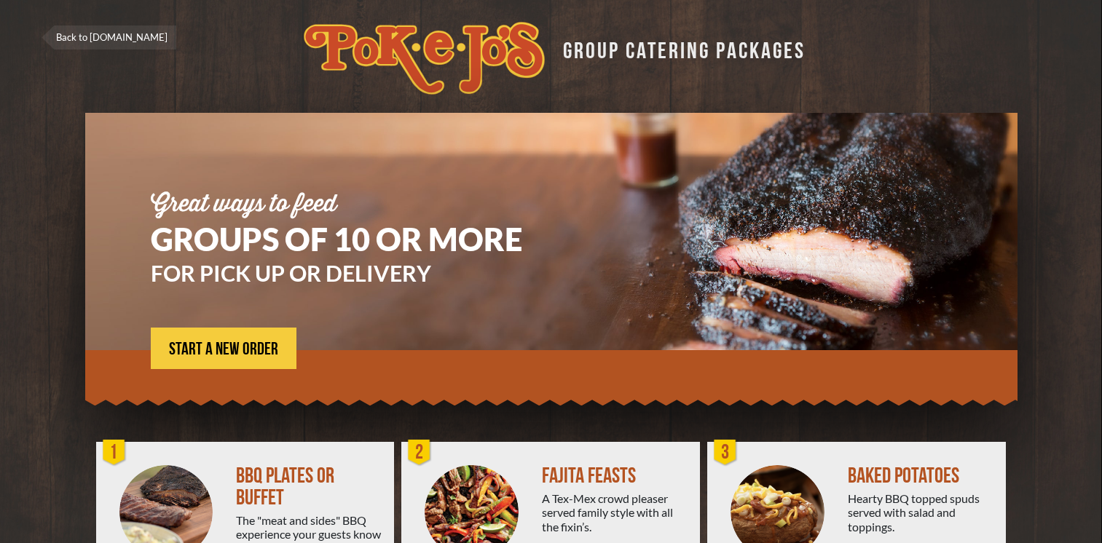
scroll to position [224, 0]
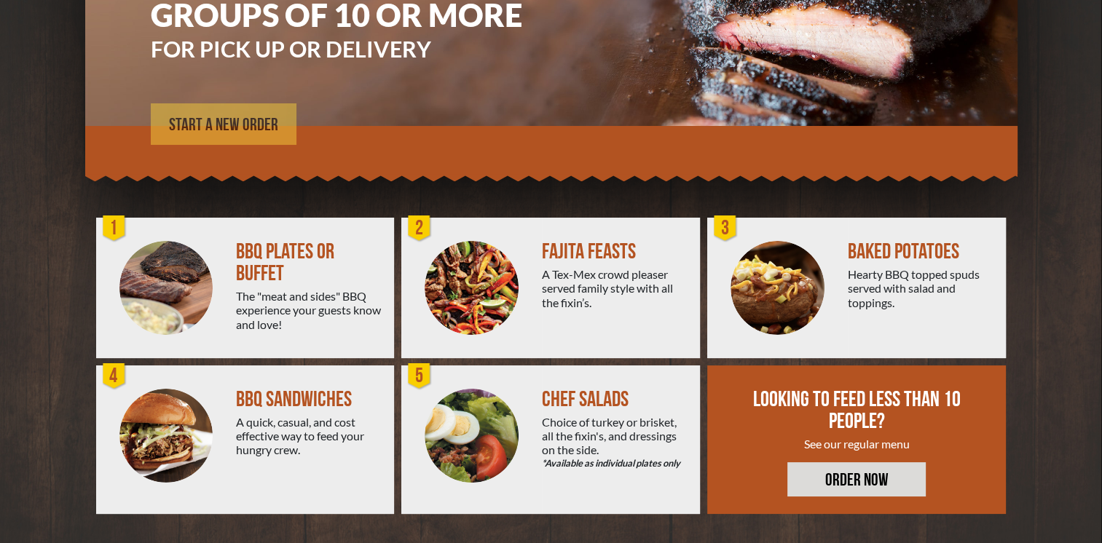
click at [223, 133] on span "START A NEW ORDER" at bounding box center [223, 124] width 109 height 17
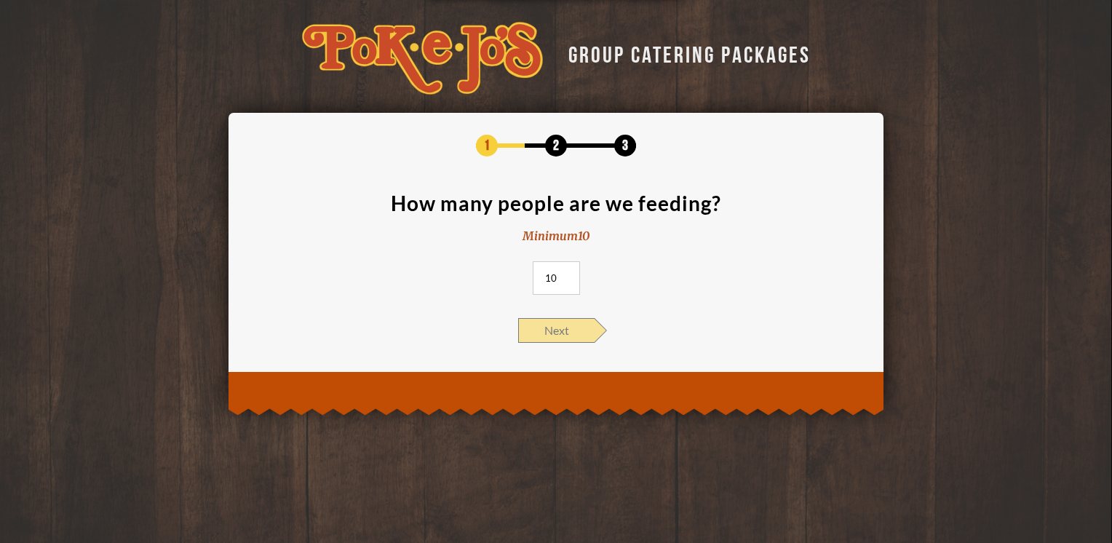
click at [564, 320] on span "Next" at bounding box center [556, 330] width 76 height 25
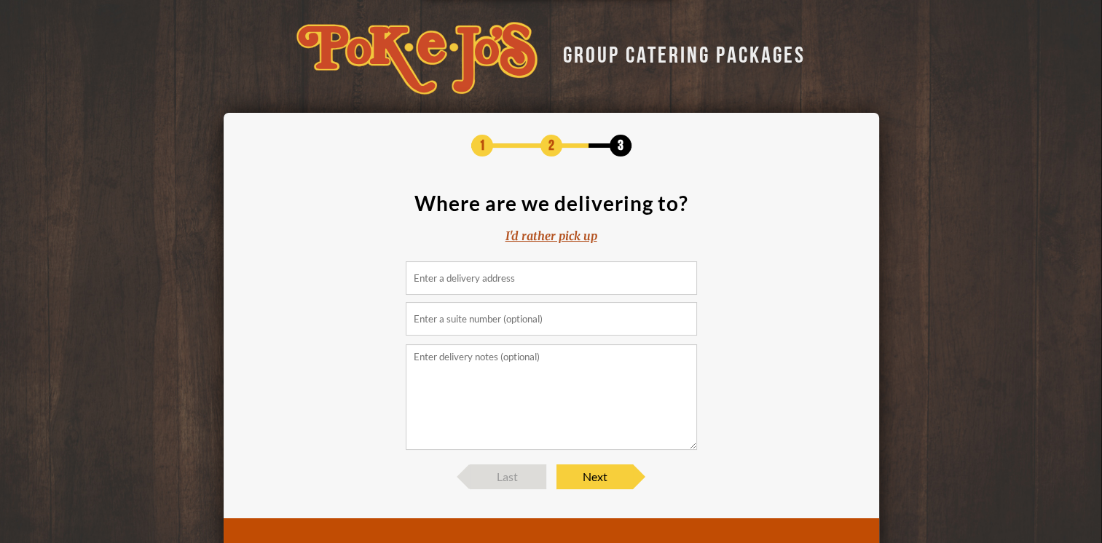
click at [558, 229] on div "I'd rather pick up" at bounding box center [551, 236] width 92 height 17
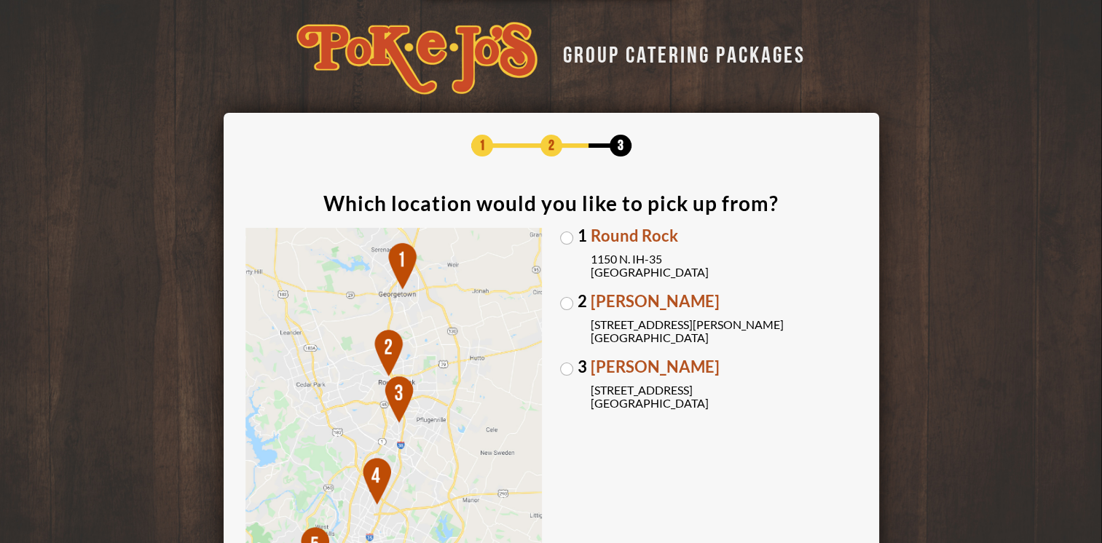
click at [568, 240] on label "1 Round Rock [STREET_ADDRESS]" at bounding box center [708, 253] width 297 height 51
click at [0, 0] on input "1 Round Rock [STREET_ADDRESS]" at bounding box center [0, 0] width 0 height 0
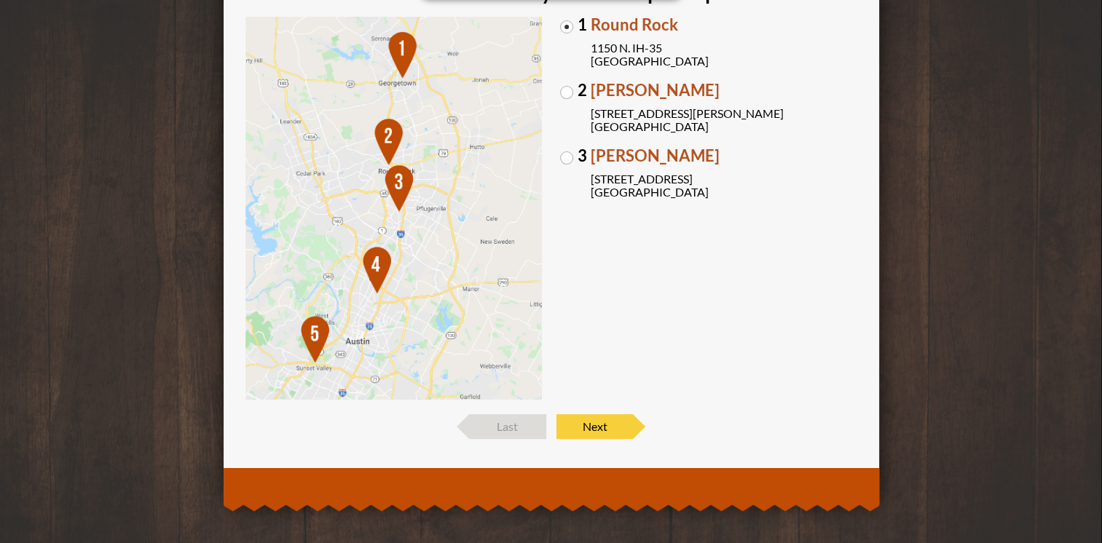
scroll to position [214, 0]
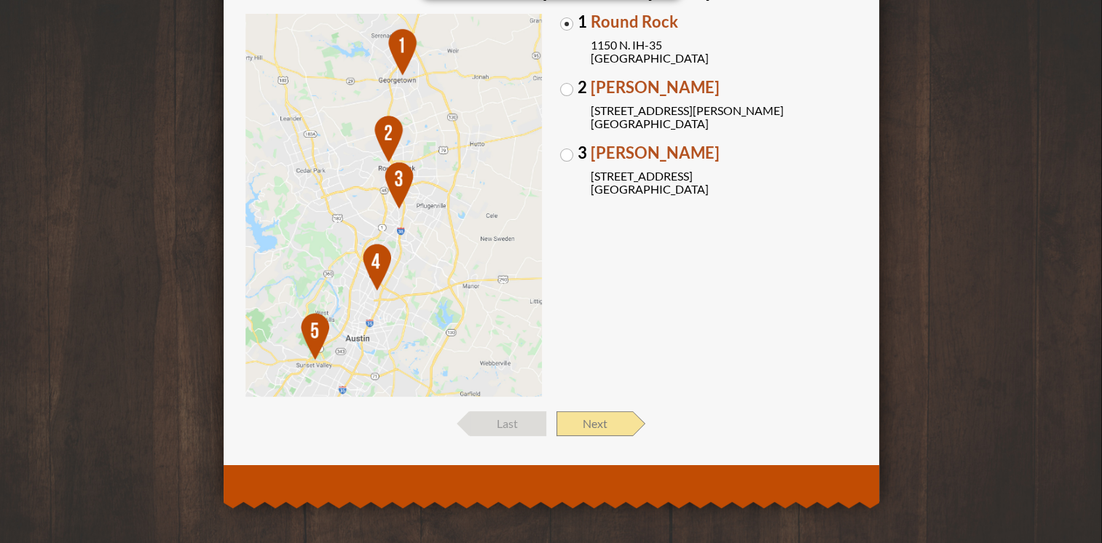
click at [604, 419] on span "Next" at bounding box center [594, 423] width 76 height 25
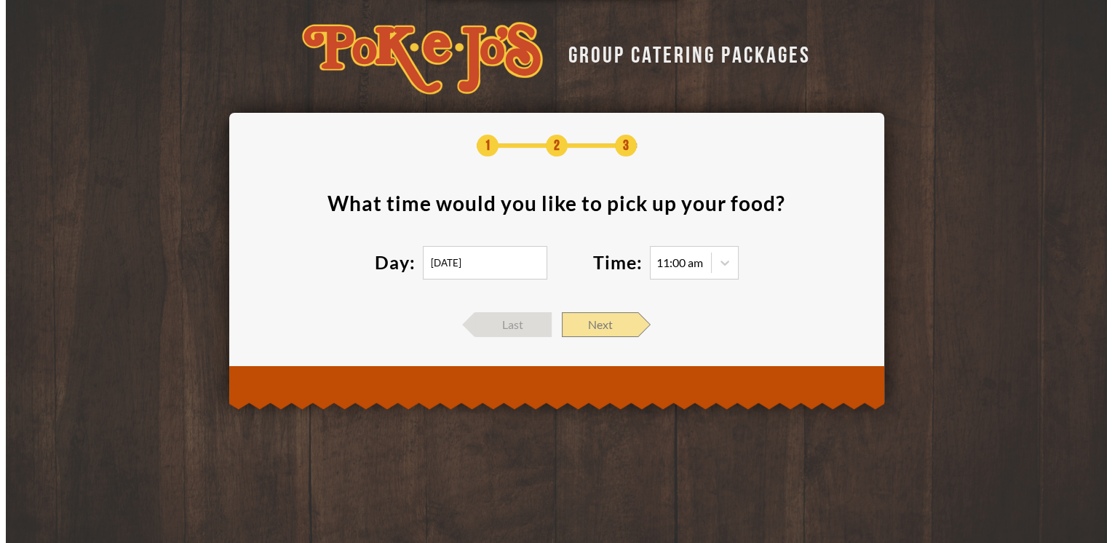
scroll to position [0, 0]
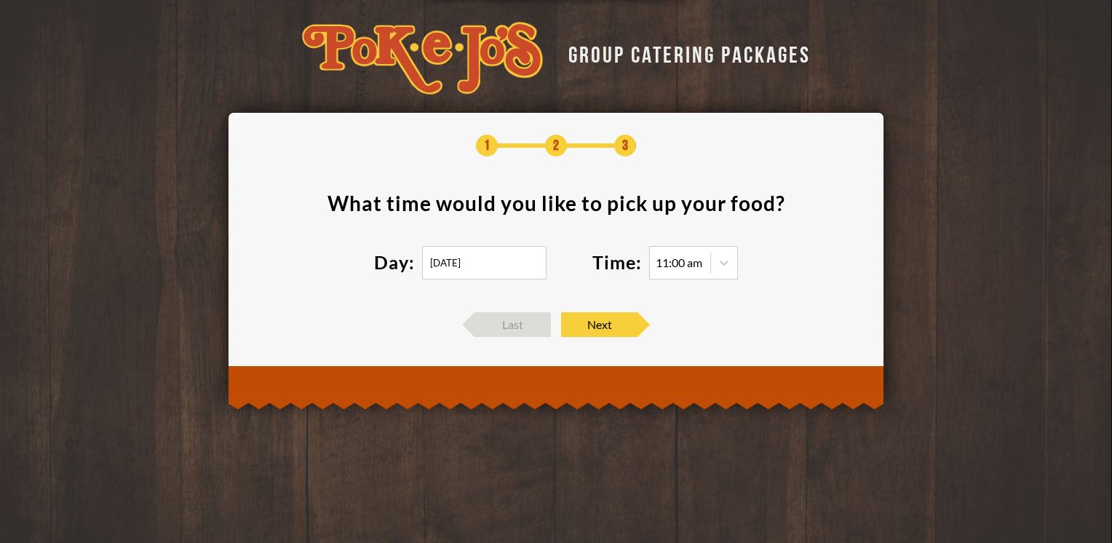
click at [502, 255] on input "[DATE]" at bounding box center [484, 262] width 124 height 33
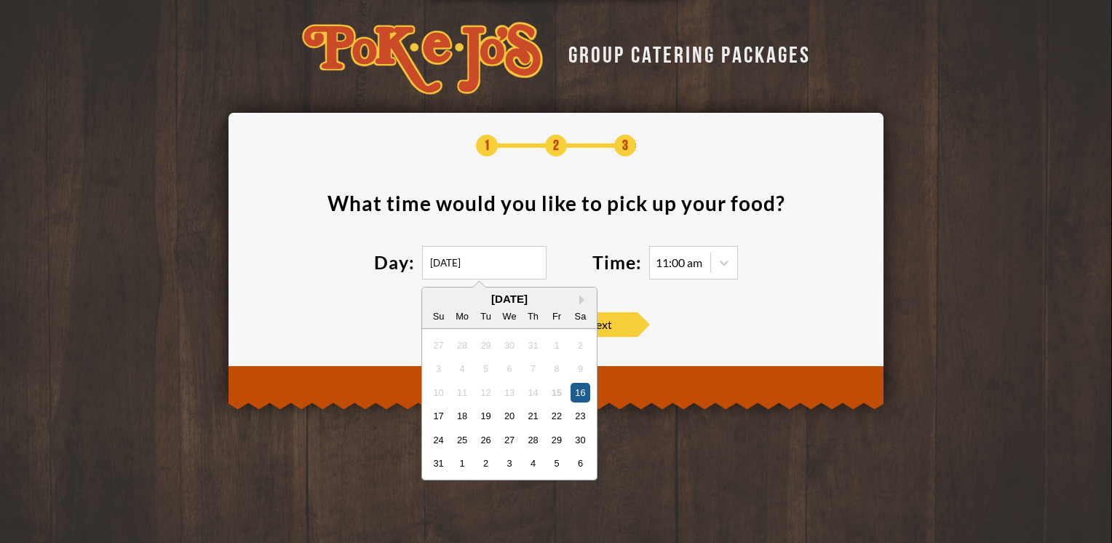
click at [583, 392] on div "16" at bounding box center [581, 392] width 20 height 20
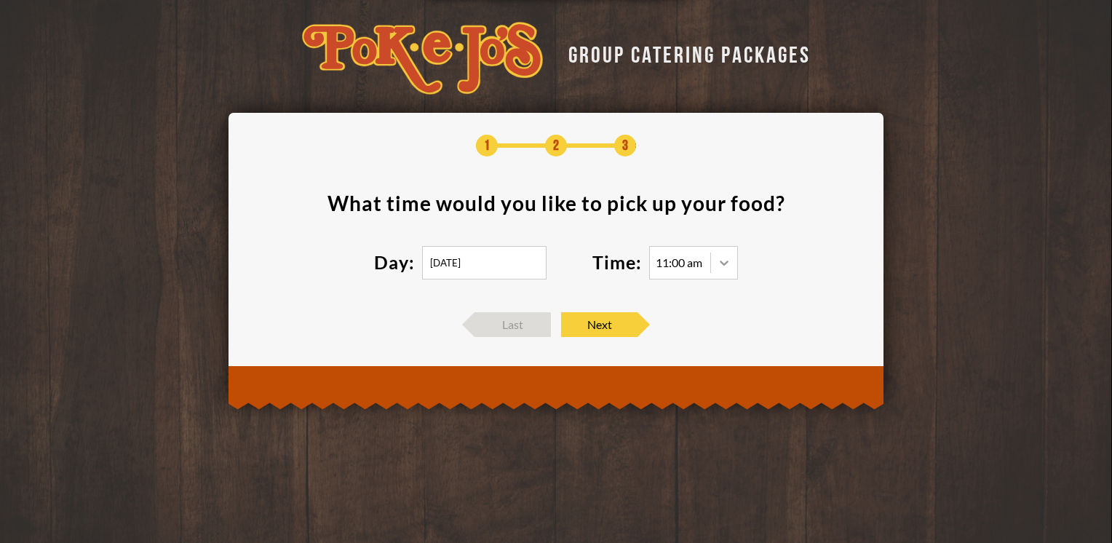
click at [727, 258] on icon at bounding box center [724, 263] width 15 height 15
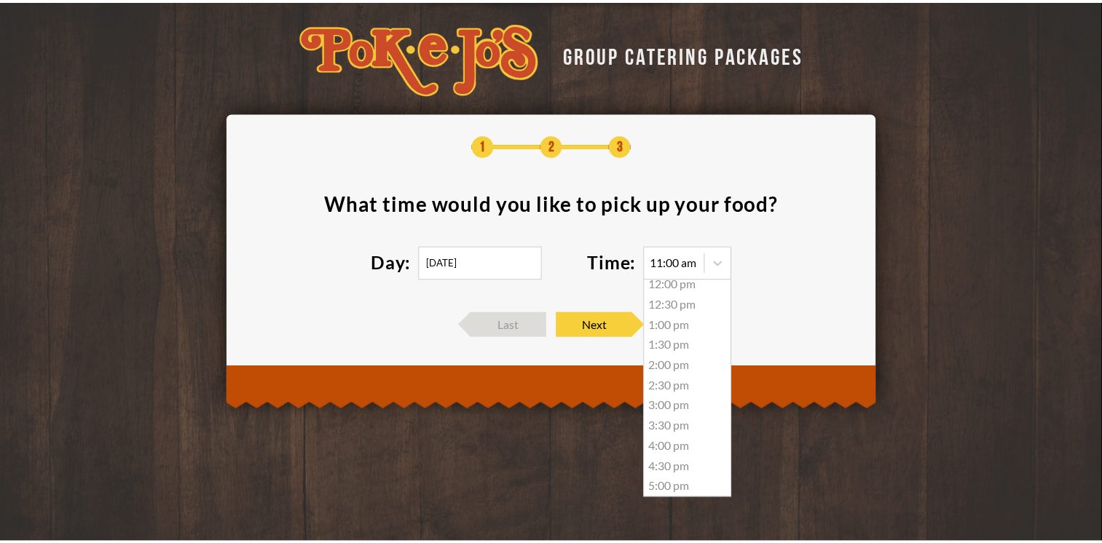
scroll to position [55, 0]
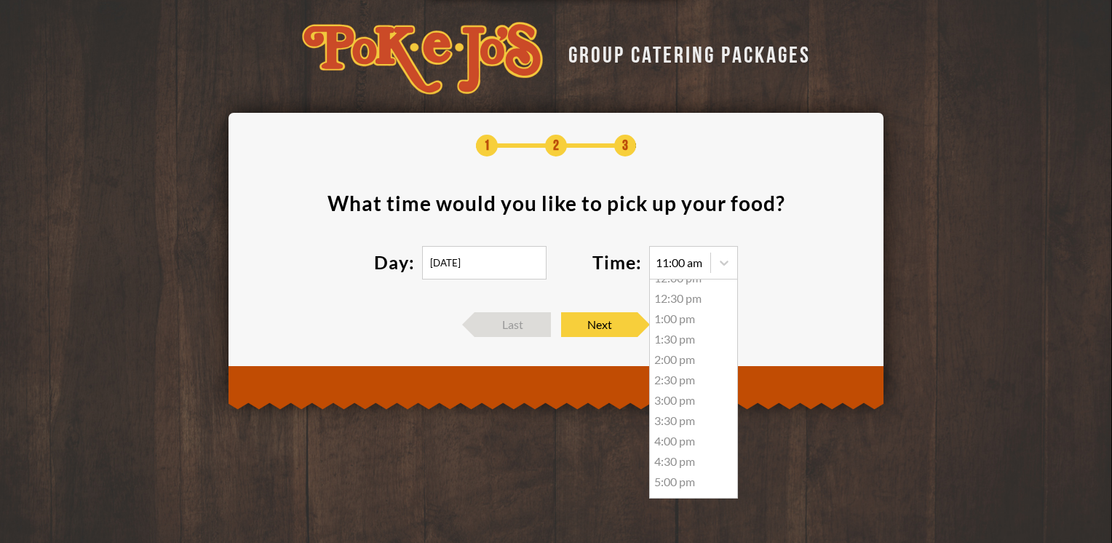
click at [679, 442] on div "4:00 pm" at bounding box center [693, 441] width 87 height 20
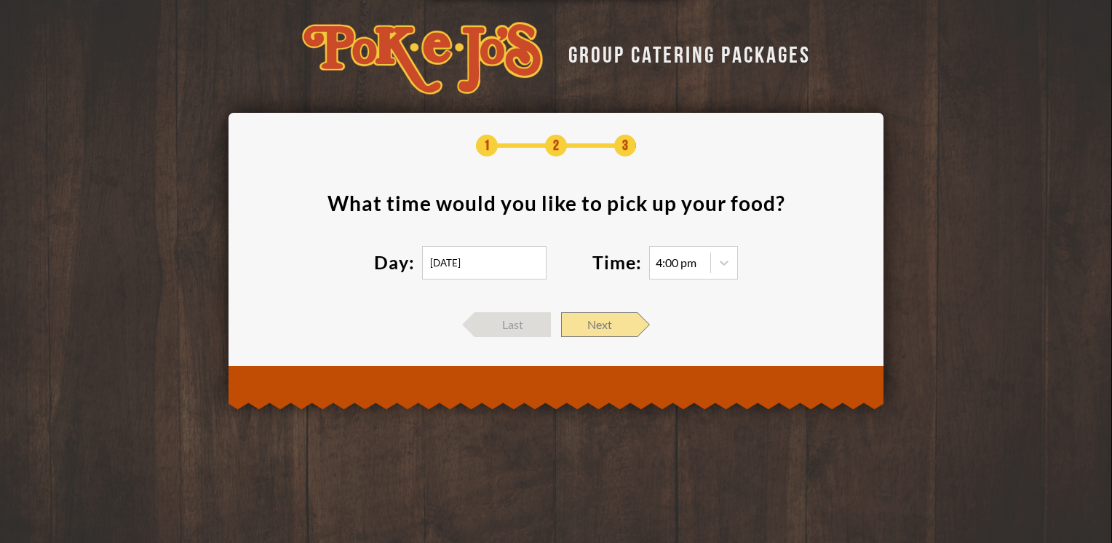
click at [617, 316] on span "Next" at bounding box center [599, 324] width 76 height 25
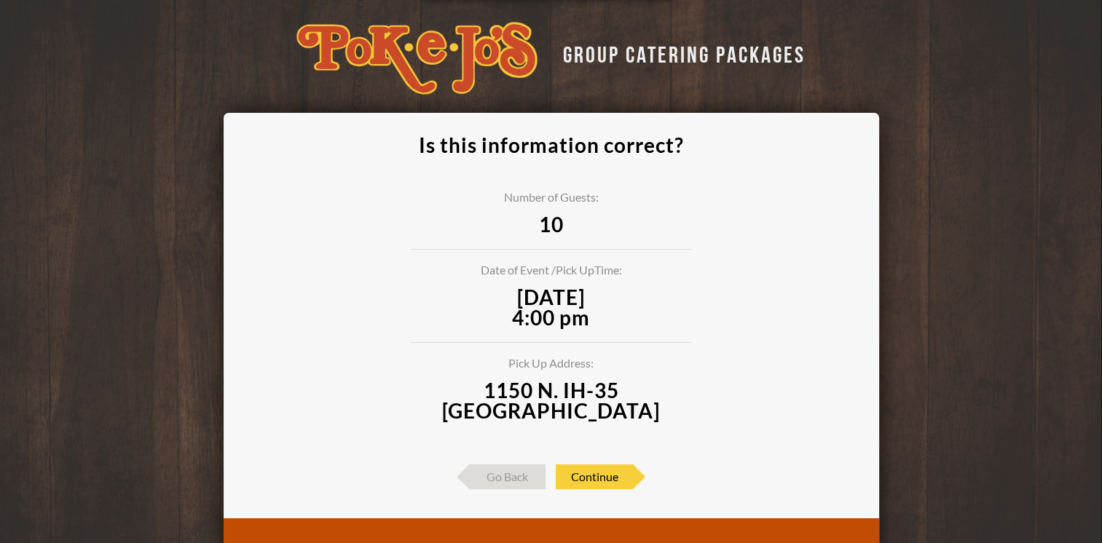
click at [604, 457] on div "Is this information correct? Number of Guests: 10 Date of Event / Pick Up Time:…" at bounding box center [551, 312] width 612 height 355
click at [601, 469] on span "Continue" at bounding box center [594, 477] width 77 height 25
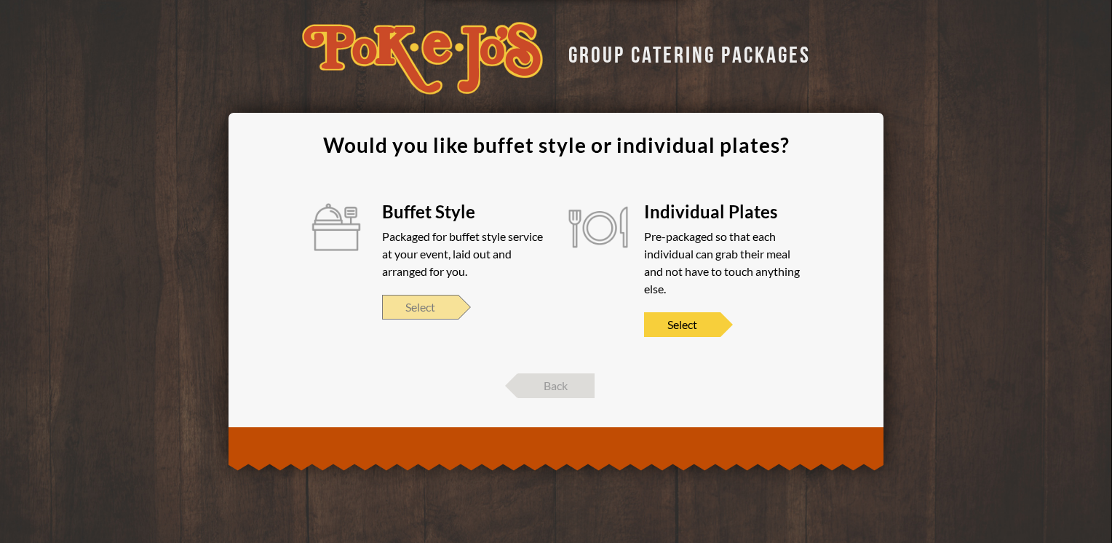
click at [424, 307] on span "Select" at bounding box center [420, 307] width 76 height 25
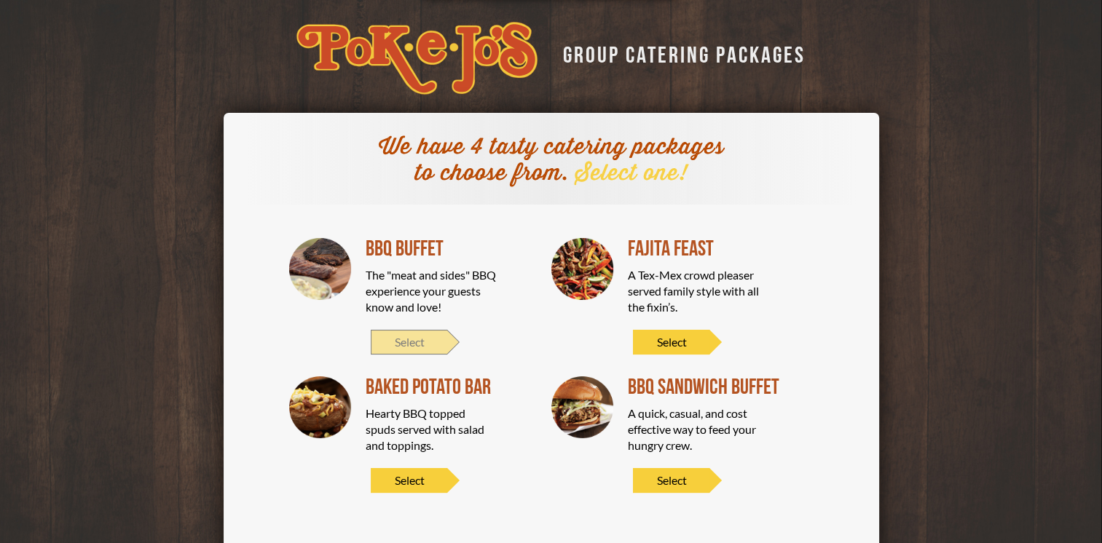
click at [406, 342] on span "Select" at bounding box center [409, 342] width 76 height 25
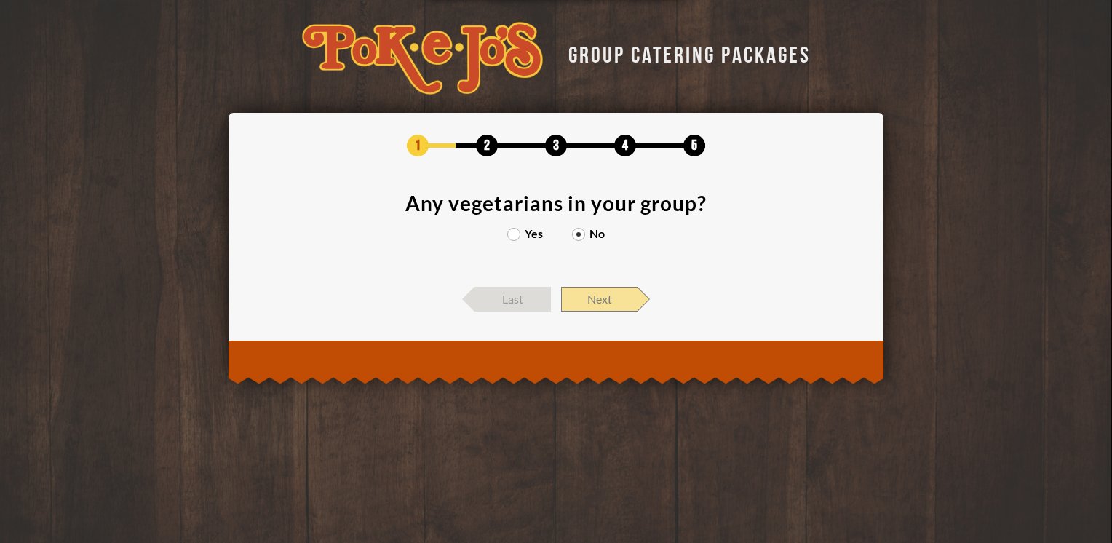
click at [604, 304] on span "Next" at bounding box center [599, 299] width 76 height 25
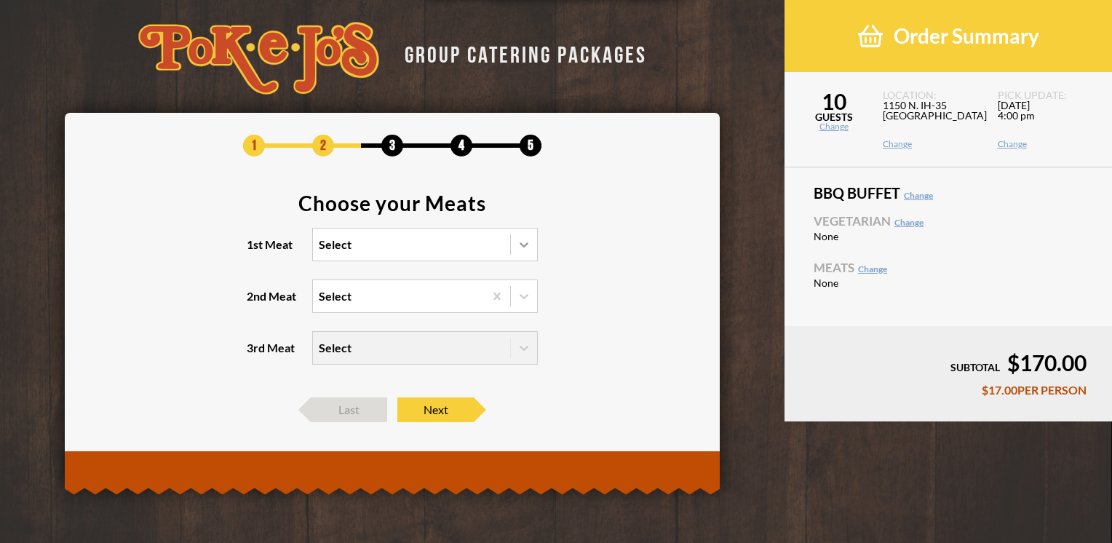
click at [526, 245] on icon at bounding box center [524, 244] width 9 height 5
click at [256, 251] on input "1st Meat Select" at bounding box center [256, 251] width 0 height 0
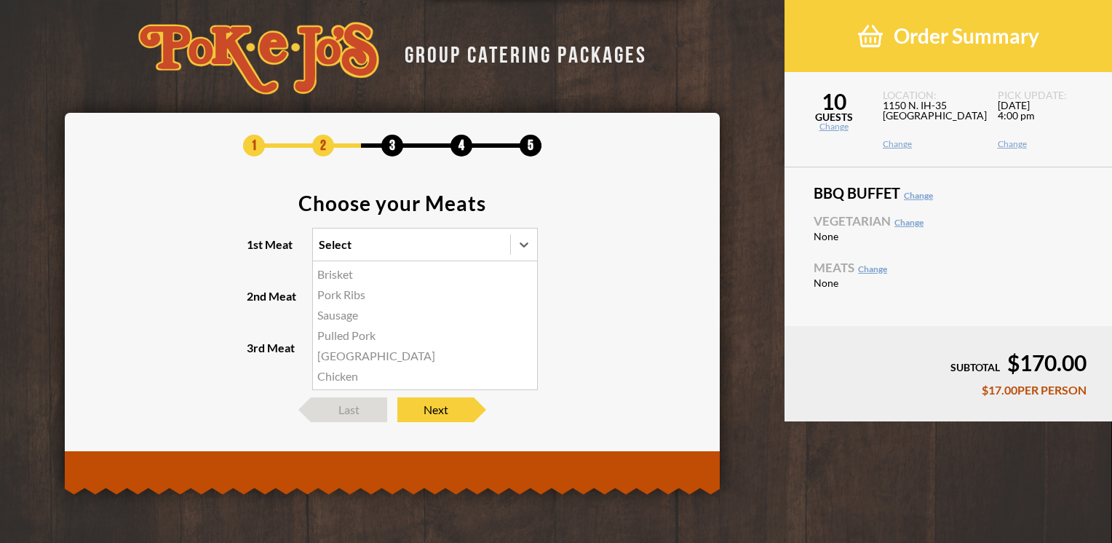
click at [486, 271] on div "Brisket" at bounding box center [425, 274] width 224 height 20
click at [256, 251] on input "1st Meat option Brisket focused, 1 of 6. 6 results available. Use Up and Down t…" at bounding box center [256, 251] width 0 height 0
click at [517, 299] on icon at bounding box center [524, 296] width 15 height 15
click at [256, 303] on input "2nd Meat Select" at bounding box center [256, 303] width 0 height 0
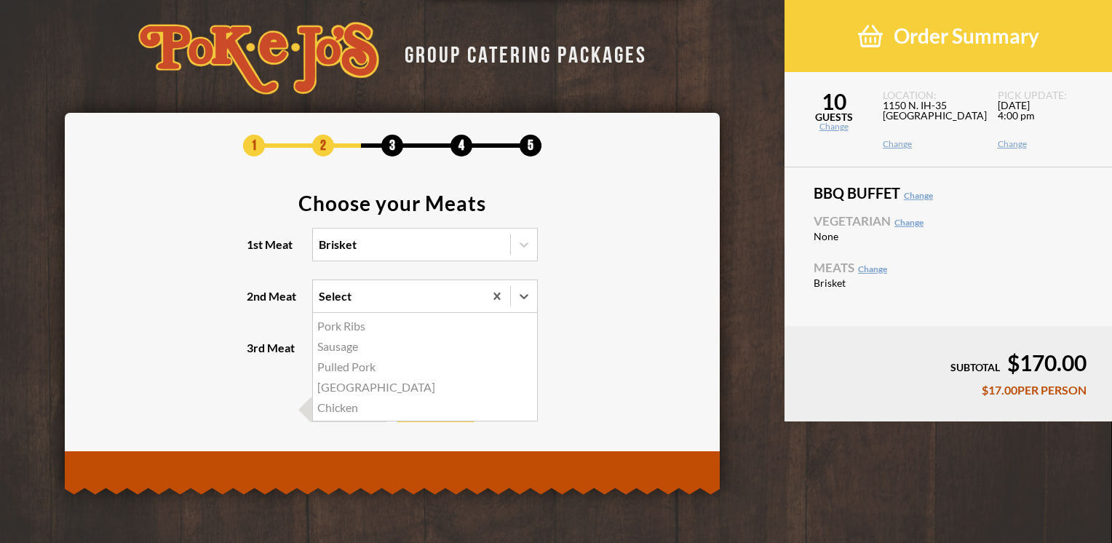
click at [357, 347] on div "Sausage" at bounding box center [425, 346] width 224 height 20
click at [256, 303] on input "2nd Meat option Sausage focused, 2 of 5. 5 results available. Use Up and Down t…" at bounding box center [256, 303] width 0 height 0
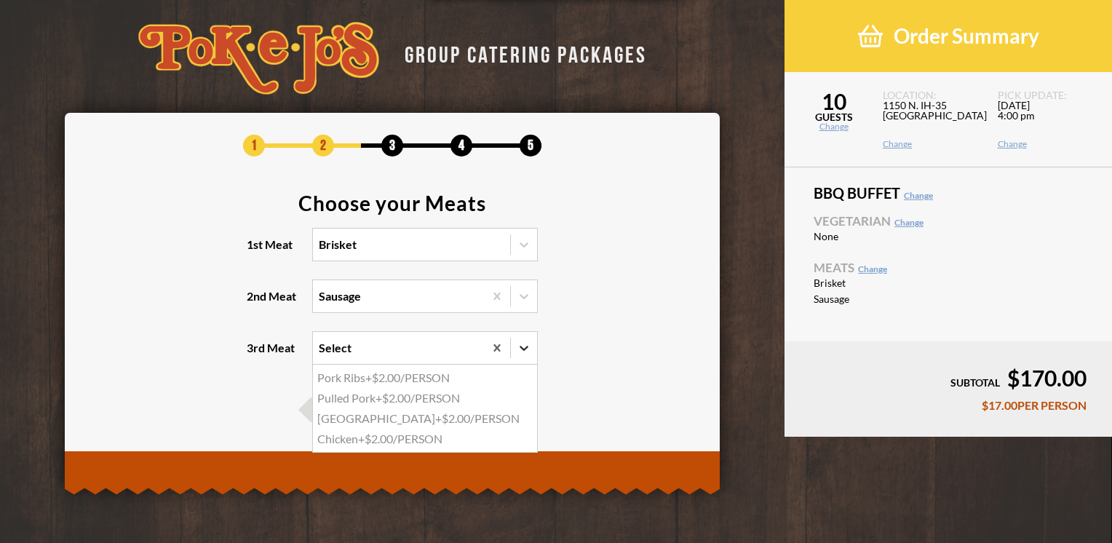
click at [532, 353] on div at bounding box center [524, 348] width 26 height 26
click at [256, 355] on input "3rd Meat option Pork Ribs focused, 1 of 4. 4 results available. Use Up and Down…" at bounding box center [256, 355] width 0 height 0
click at [623, 315] on section "Choose your Meats 1st Meat Brisket 2nd Meat Sausage 3rd Meat option Pork Ribs f…" at bounding box center [393, 288] width 612 height 190
click at [526, 341] on icon at bounding box center [524, 348] width 15 height 15
click at [256, 355] on input "3rd Meat option Pork Ribs focused, 1 of 4. 4 results available. Use Up and Down…" at bounding box center [256, 355] width 0 height 0
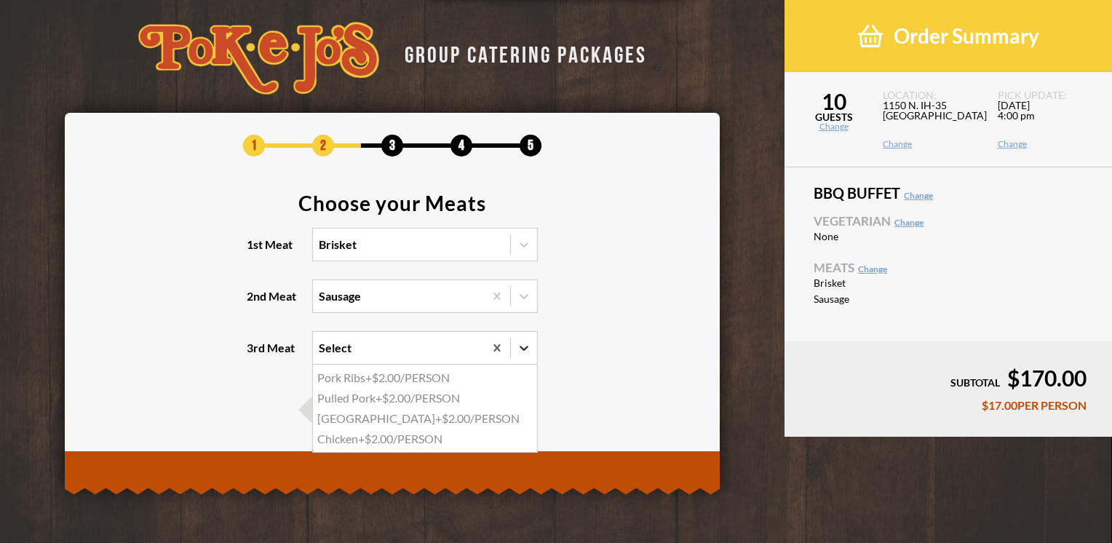
click at [526, 341] on icon at bounding box center [524, 348] width 15 height 15
click at [256, 355] on input "3rd Meat option Pork Ribs focused, 1 of 4. 4 results available. Use Up and Down…" at bounding box center [256, 355] width 0 height 0
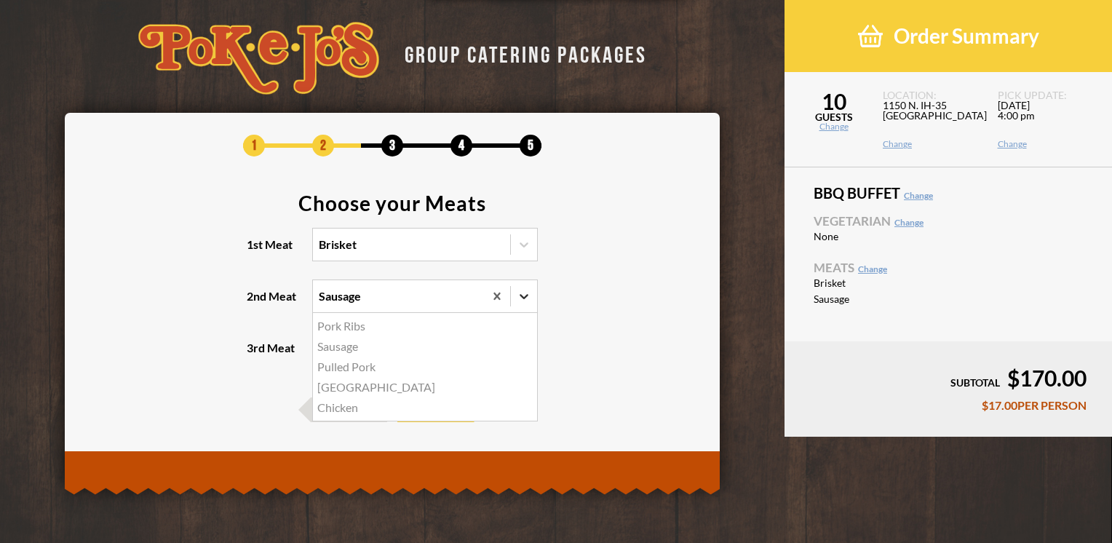
click at [532, 297] on div at bounding box center [524, 296] width 26 height 26
click at [256, 303] on input "2nd Meat option Sausage, selected. option Pork Ribs focused, 1 of 5. 5 results …" at bounding box center [256, 303] width 0 height 0
click at [532, 297] on div at bounding box center [524, 296] width 26 height 26
click at [256, 303] on input "2nd Meat option Sausage, selected. 0 results available. Select is focused , pre…" at bounding box center [256, 303] width 0 height 0
click at [610, 309] on section "Choose your Meats 1st Meat Brisket 2nd Meat option Sausage, selected. 0 results…" at bounding box center [393, 288] width 612 height 190
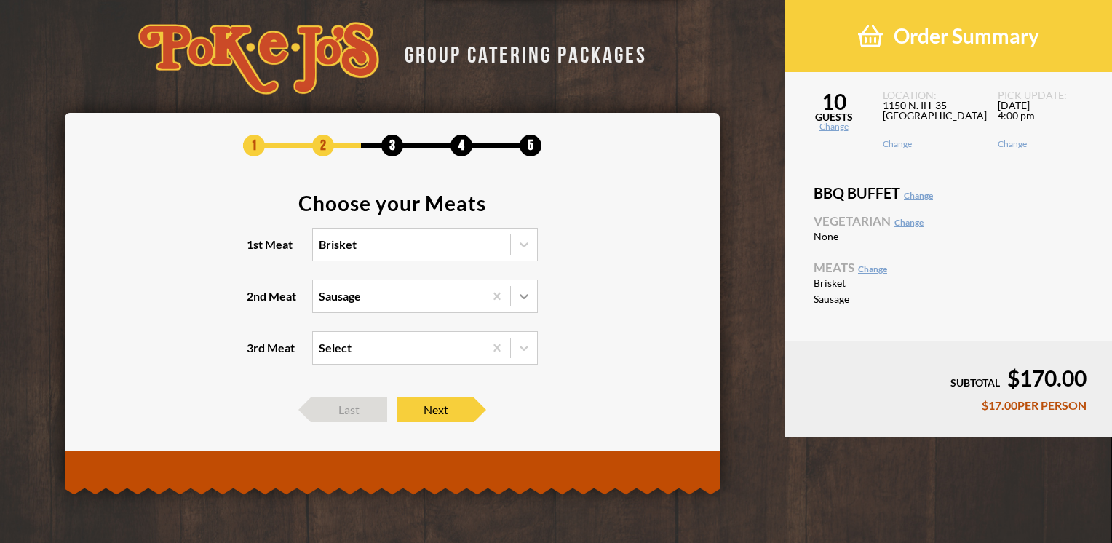
click at [528, 293] on icon at bounding box center [524, 296] width 15 height 15
click at [256, 303] on input "2nd Meat Sausage" at bounding box center [256, 303] width 0 height 0
click at [437, 331] on div "Pork Ribs" at bounding box center [425, 326] width 224 height 20
click at [256, 303] on input "2nd Meat option Sausage, selected. option Pork Ribs focused, 1 of 5. 5 results …" at bounding box center [256, 303] width 0 height 0
click at [530, 345] on icon at bounding box center [524, 348] width 15 height 15
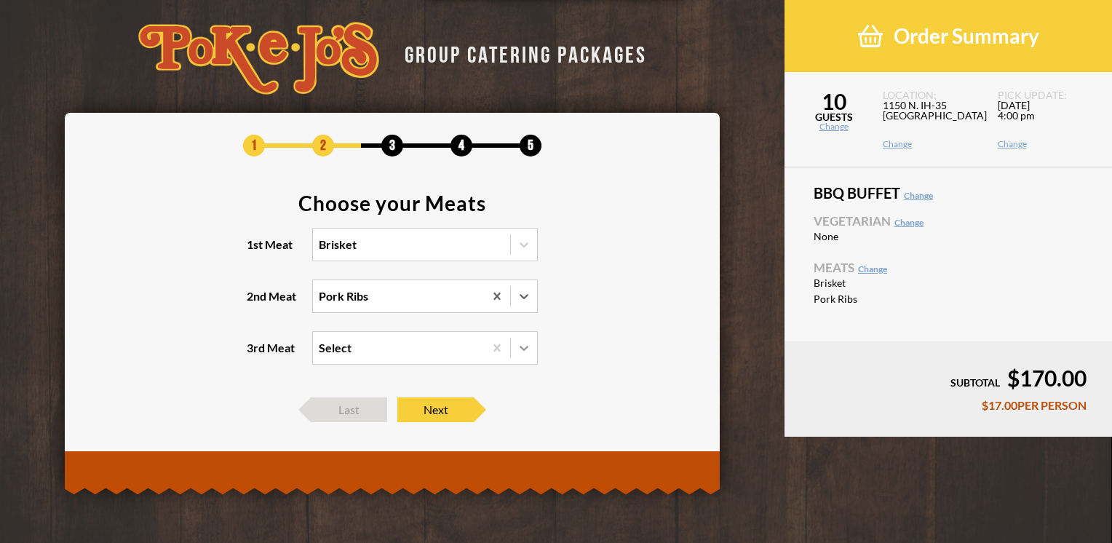
click at [256, 355] on input "3rd Meat Select" at bounding box center [256, 355] width 0 height 0
click at [530, 345] on icon at bounding box center [524, 348] width 15 height 15
click at [256, 355] on input "3rd Meat 0 results available. Select is focused , press Down to open the menu, …" at bounding box center [256, 355] width 0 height 0
click at [529, 291] on icon at bounding box center [524, 296] width 15 height 15
click at [256, 303] on input "2nd Meat Pork Ribs" at bounding box center [256, 303] width 0 height 0
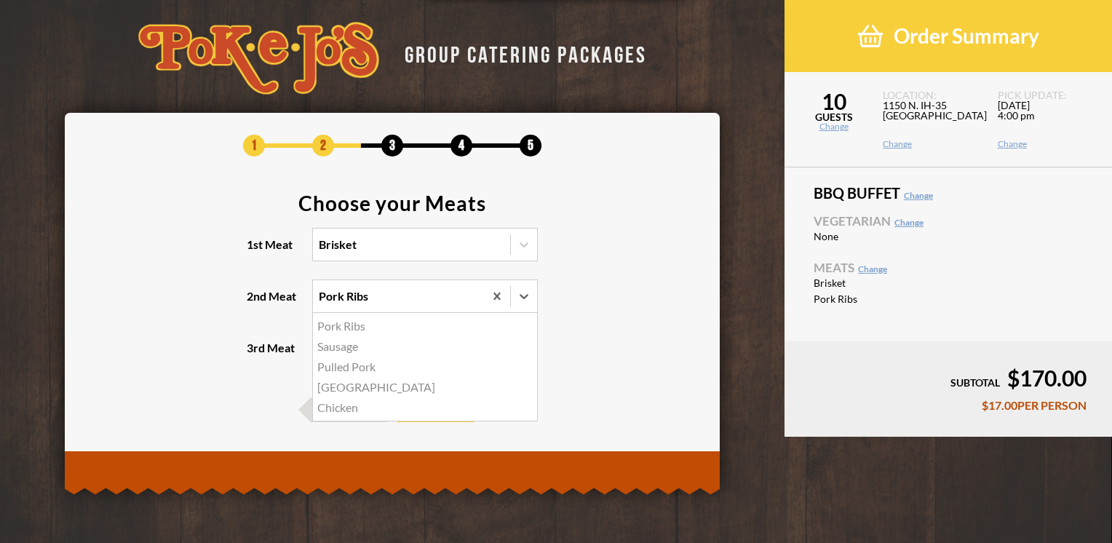
click at [454, 347] on div "Sausage" at bounding box center [425, 346] width 224 height 20
click at [256, 303] on input "2nd Meat option Pork Ribs, selected. option Sausage focused, 2 of 5. 5 results …" at bounding box center [256, 303] width 0 height 0
click at [462, 411] on span "Next" at bounding box center [436, 410] width 76 height 25
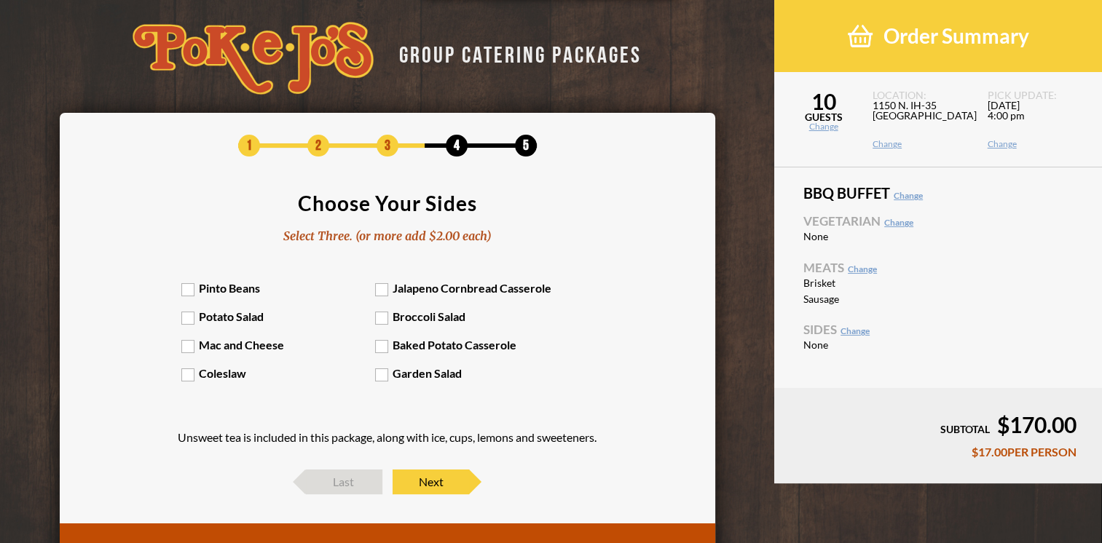
click at [183, 297] on div "Pinto Beans Jalapeno Cornbread Casserole Potato Salad Broccoli Salad Mac and Ch…" at bounding box center [386, 338] width 411 height 114
click at [183, 343] on label "Mac and Cheese" at bounding box center [278, 345] width 194 height 14
click at [0, 0] on input "Mac and Cheese" at bounding box center [0, 0] width 0 height 0
click at [187, 291] on label "Pinto Beans" at bounding box center [278, 288] width 194 height 14
click at [0, 0] on input "Pinto Beans" at bounding box center [0, 0] width 0 height 0
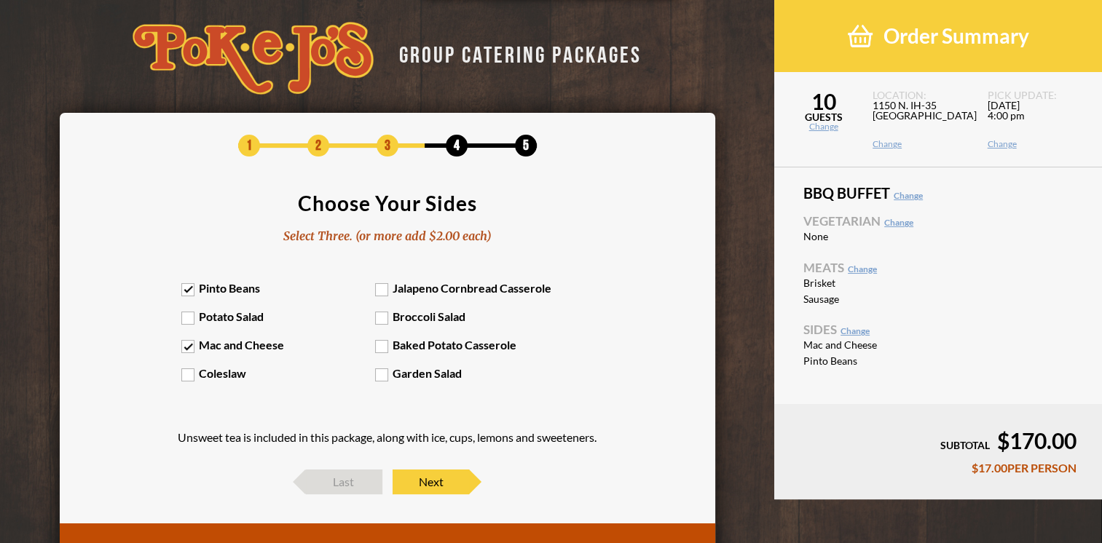
click at [384, 348] on label "Baked Potato Casserole" at bounding box center [472, 345] width 194 height 14
click at [0, 0] on input "Baked Potato Casserole" at bounding box center [0, 0] width 0 height 0
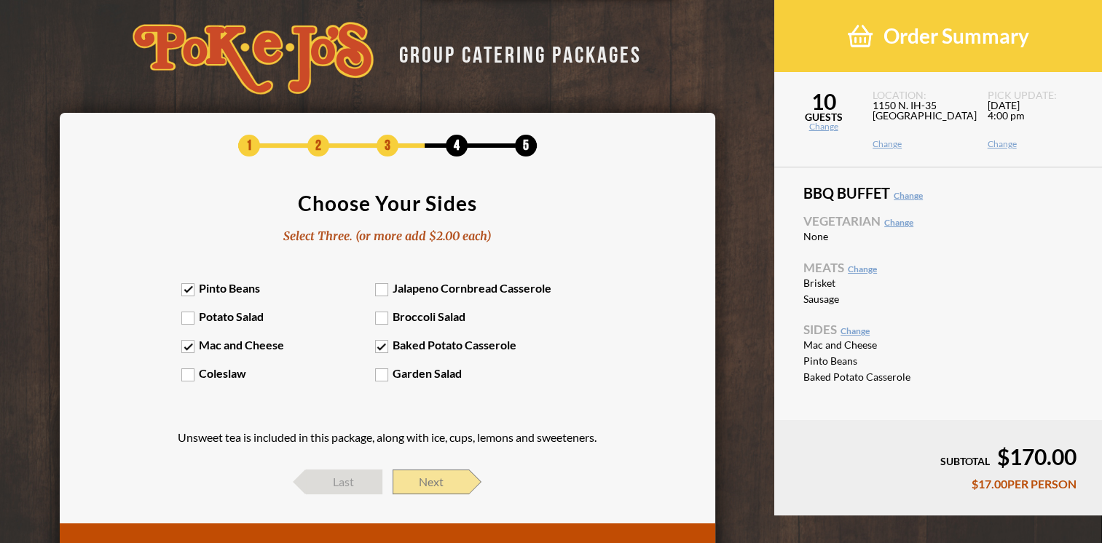
click at [449, 487] on span "Next" at bounding box center [430, 482] width 76 height 25
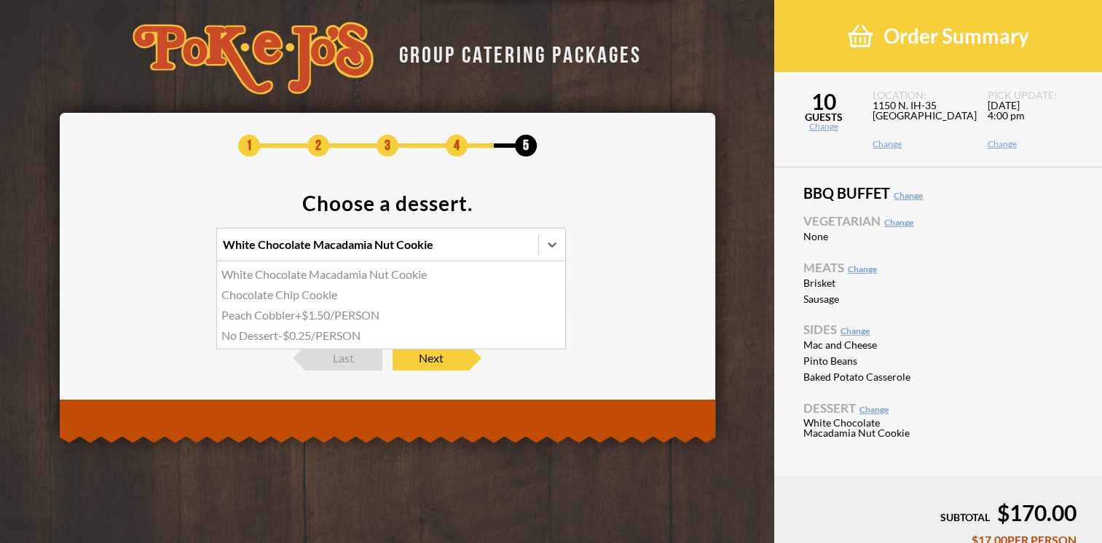
click at [465, 251] on div "White Chocolate Macadamia Nut Cookie" at bounding box center [377, 245] width 321 height 32
click at [159, 251] on input "option White Chocolate Macadamia Nut Cookie focused, 1 of 4. 4 results availabl…" at bounding box center [159, 251] width 0 height 0
click at [328, 291] on div "Chocolate Chip Cookie" at bounding box center [391, 295] width 348 height 20
click at [159, 251] on input "option Chocolate Chip Cookie focused, 2 of 4. 4 results available. Use Up and D…" at bounding box center [159, 251] width 0 height 0
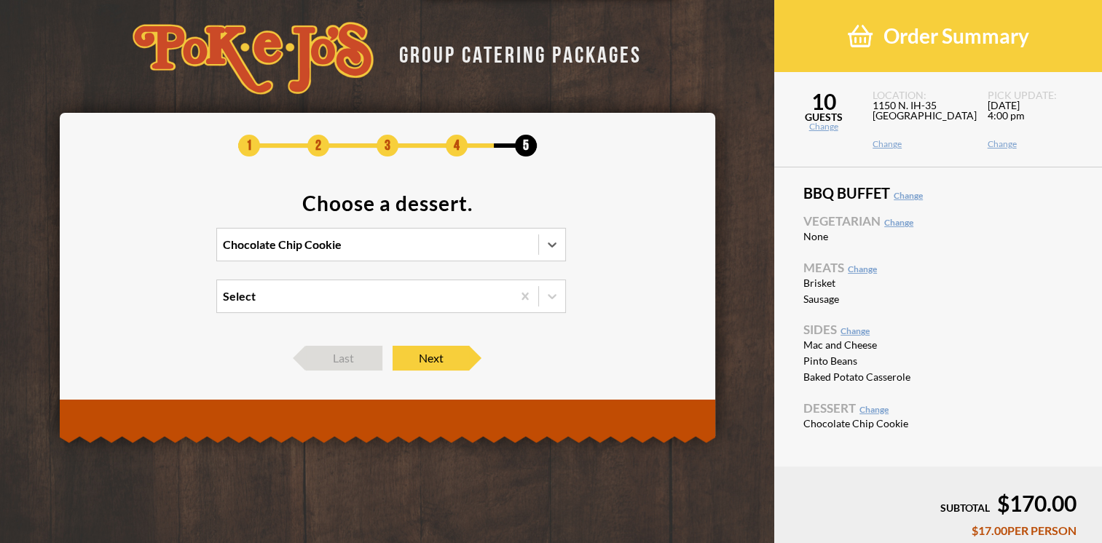
click at [353, 296] on div "Select" at bounding box center [364, 296] width 295 height 32
click at [159, 303] on input "Select" at bounding box center [159, 303] width 0 height 0
click at [676, 252] on section "Choose a dessert. Chocolate Chip Cookie Select" at bounding box center [388, 262] width 612 height 138
click at [445, 363] on span "Next" at bounding box center [430, 358] width 76 height 25
